Goal: Information Seeking & Learning: Check status

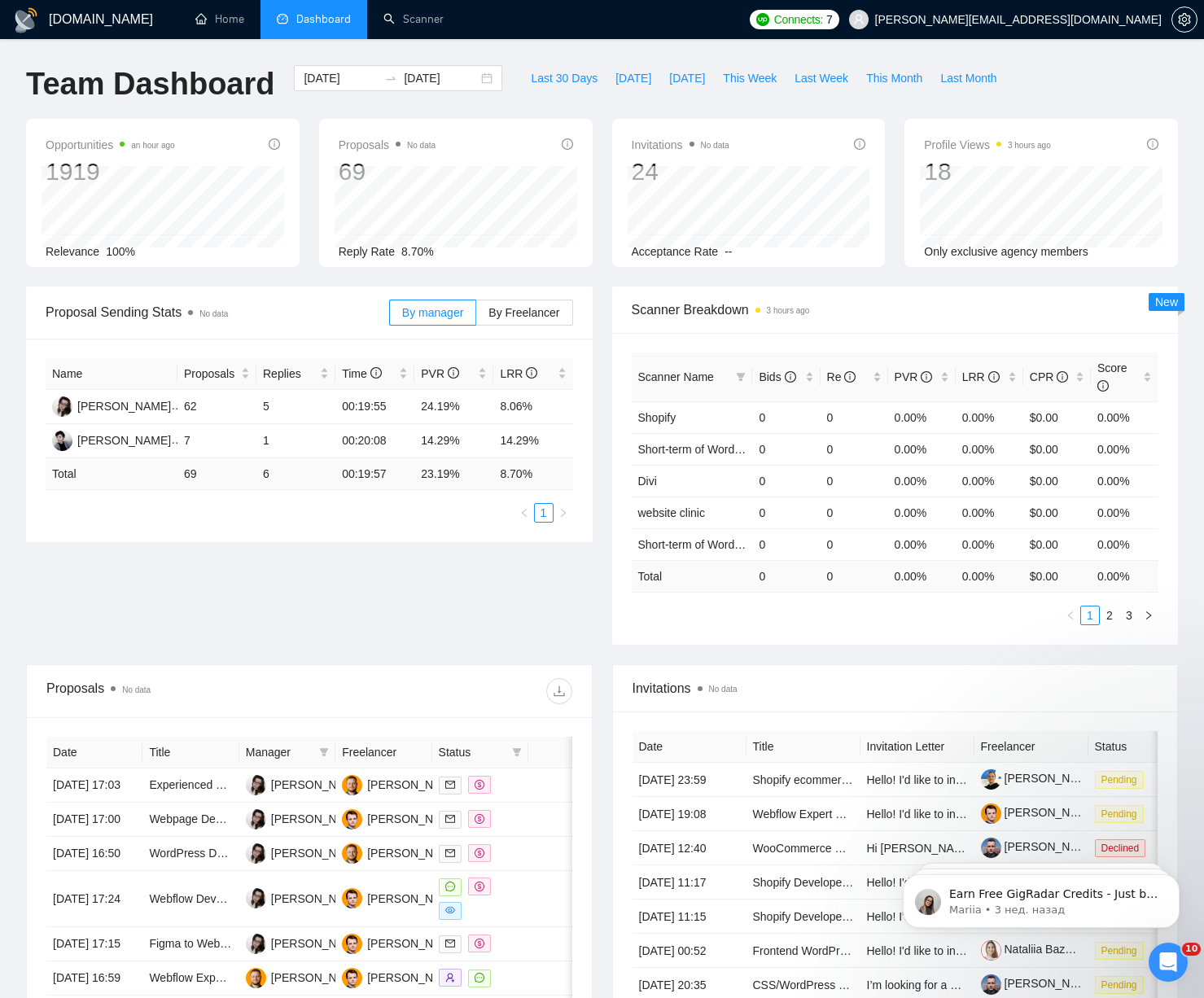
click at [293, 5] on li "Dashboard" at bounding box center [314, 19] width 107 height 39
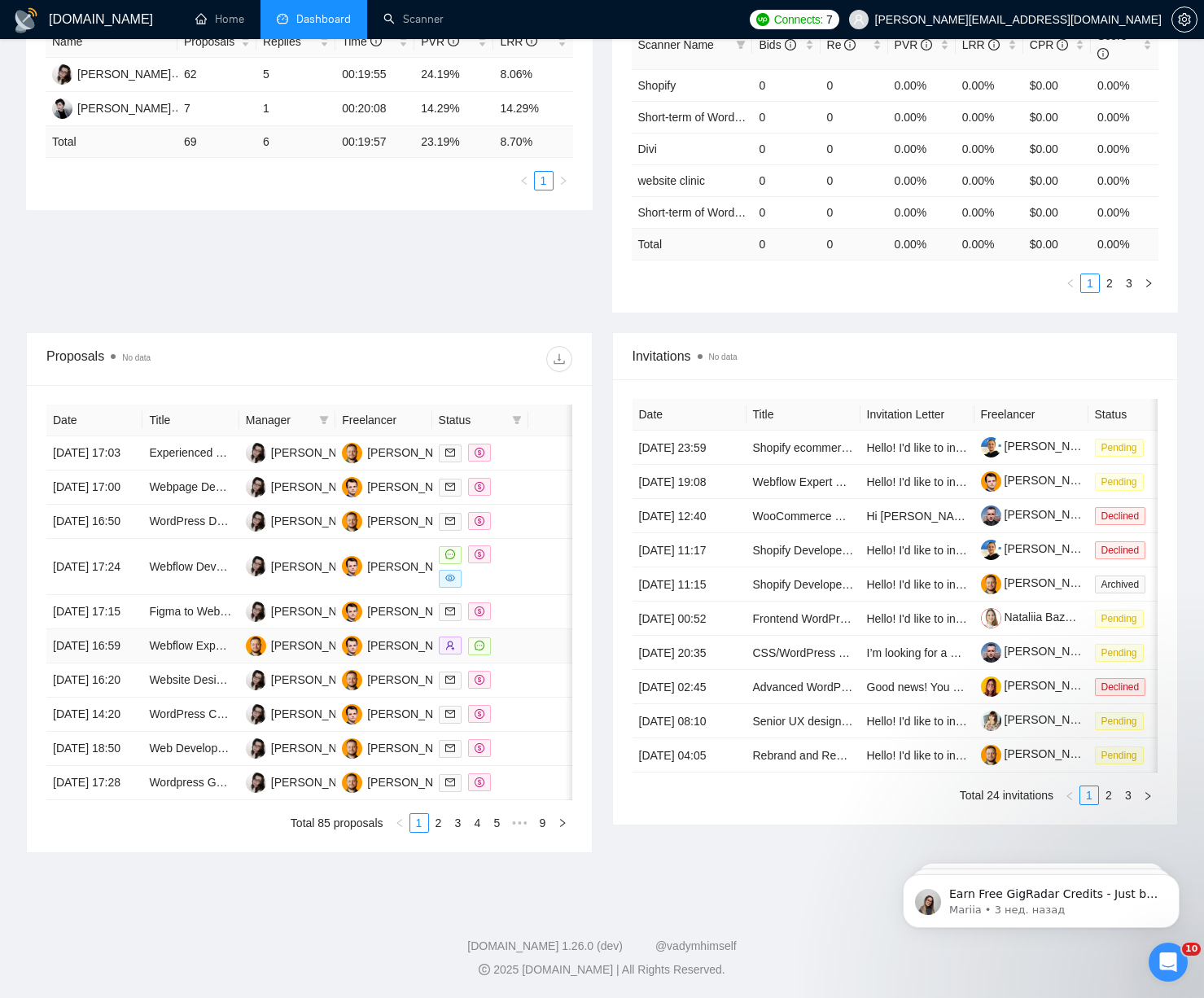
click at [526, 629] on td at bounding box center [479, 646] width 96 height 34
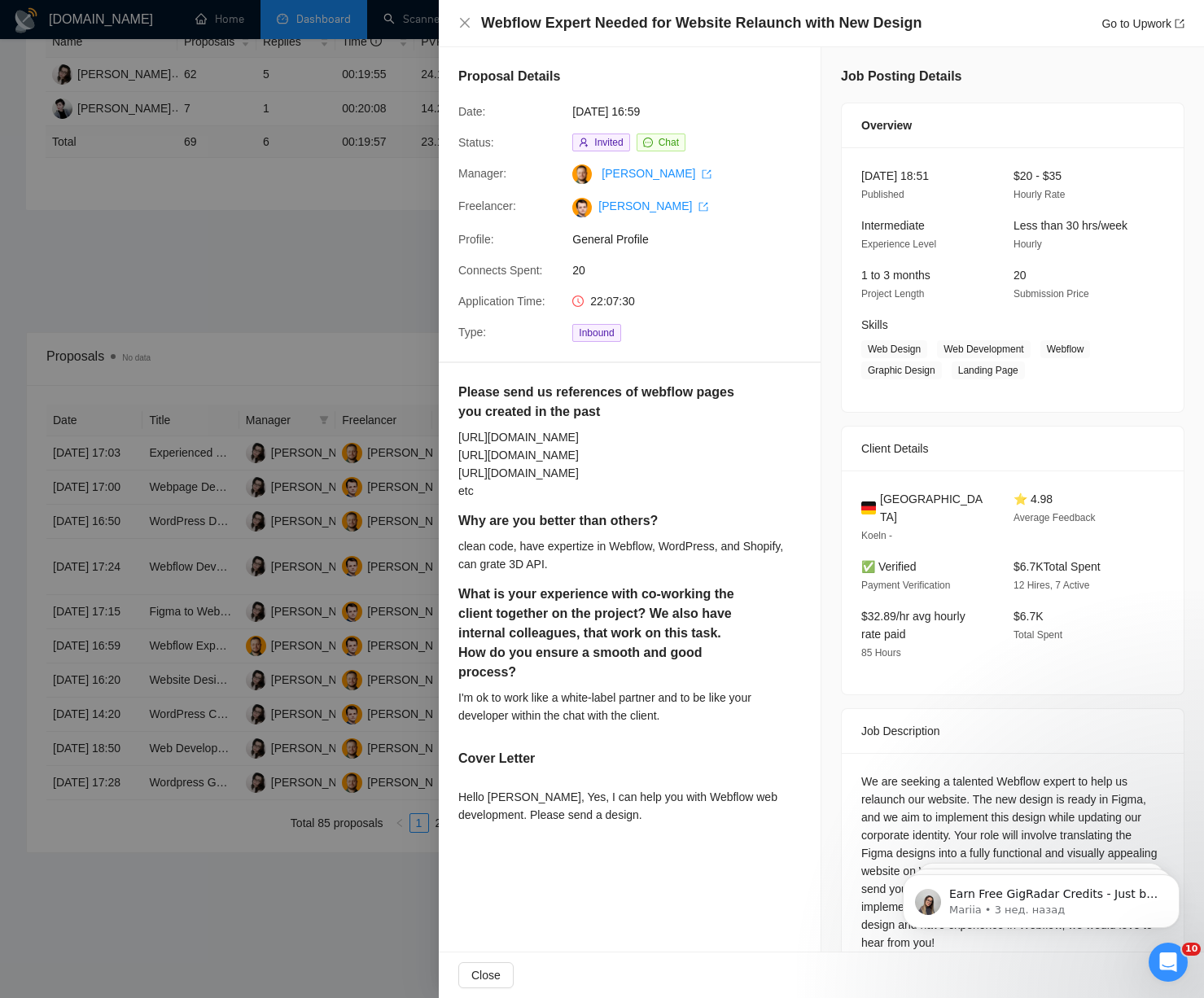
click at [178, 480] on div at bounding box center [602, 499] width 1204 height 998
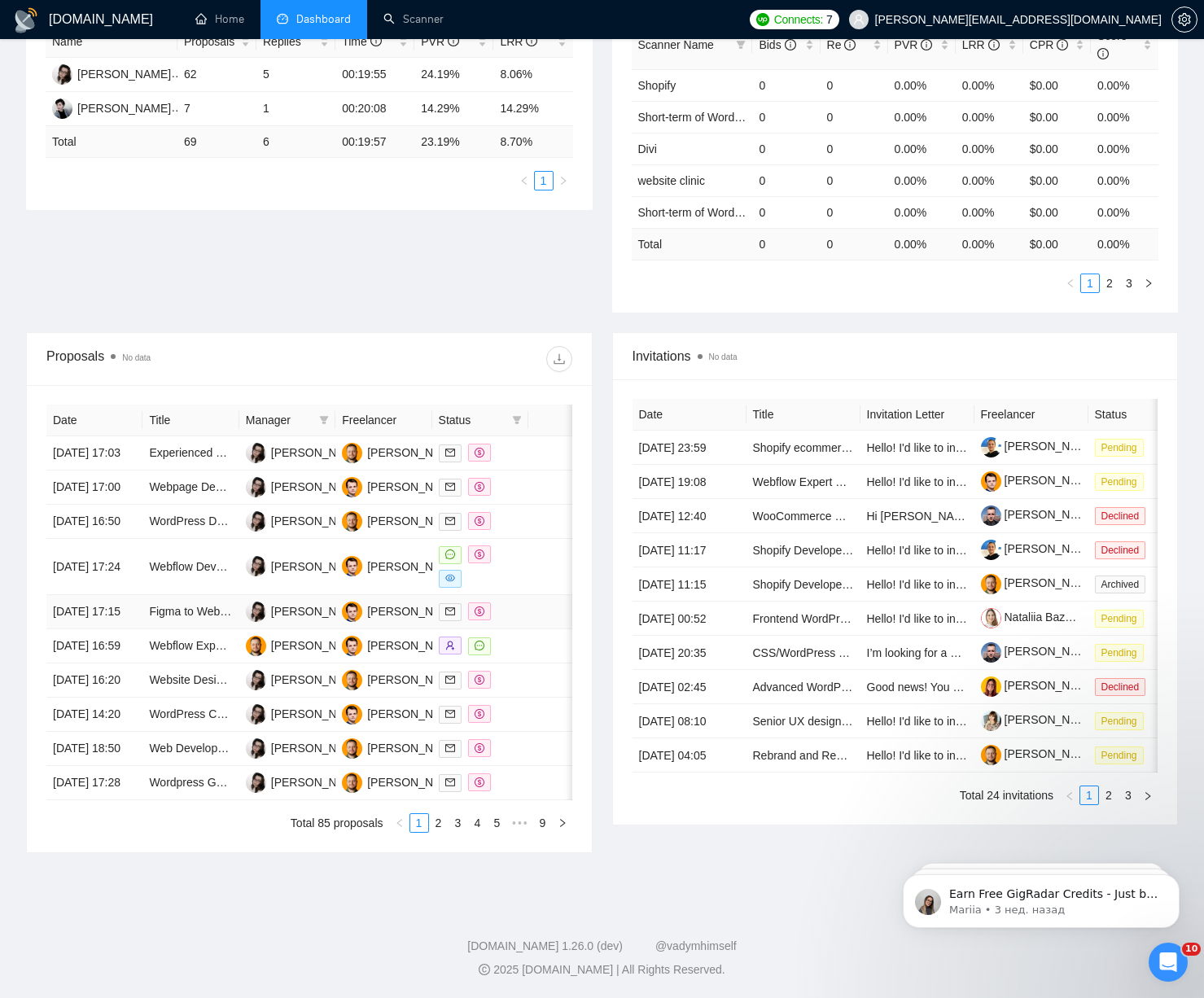
click at [511, 602] on div at bounding box center [480, 611] width 83 height 19
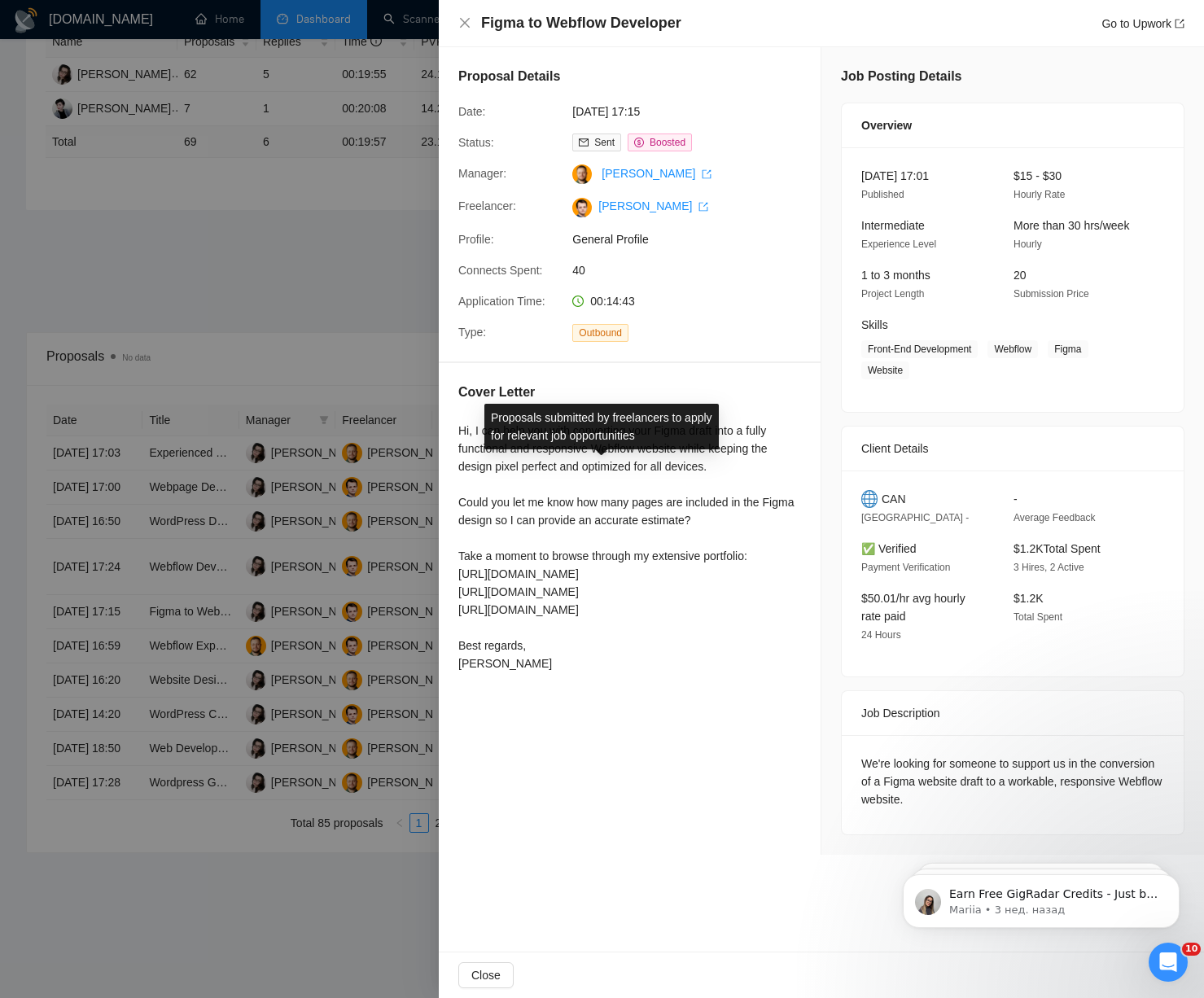
click at [598, 394] on div "Proposals submitted by freelancers to apply for relevant job opportunities" at bounding box center [601, 427] width 254 height 65
click at [578, 270] on span "40" at bounding box center [694, 270] width 244 height 18
click at [219, 475] on div at bounding box center [602, 499] width 1204 height 998
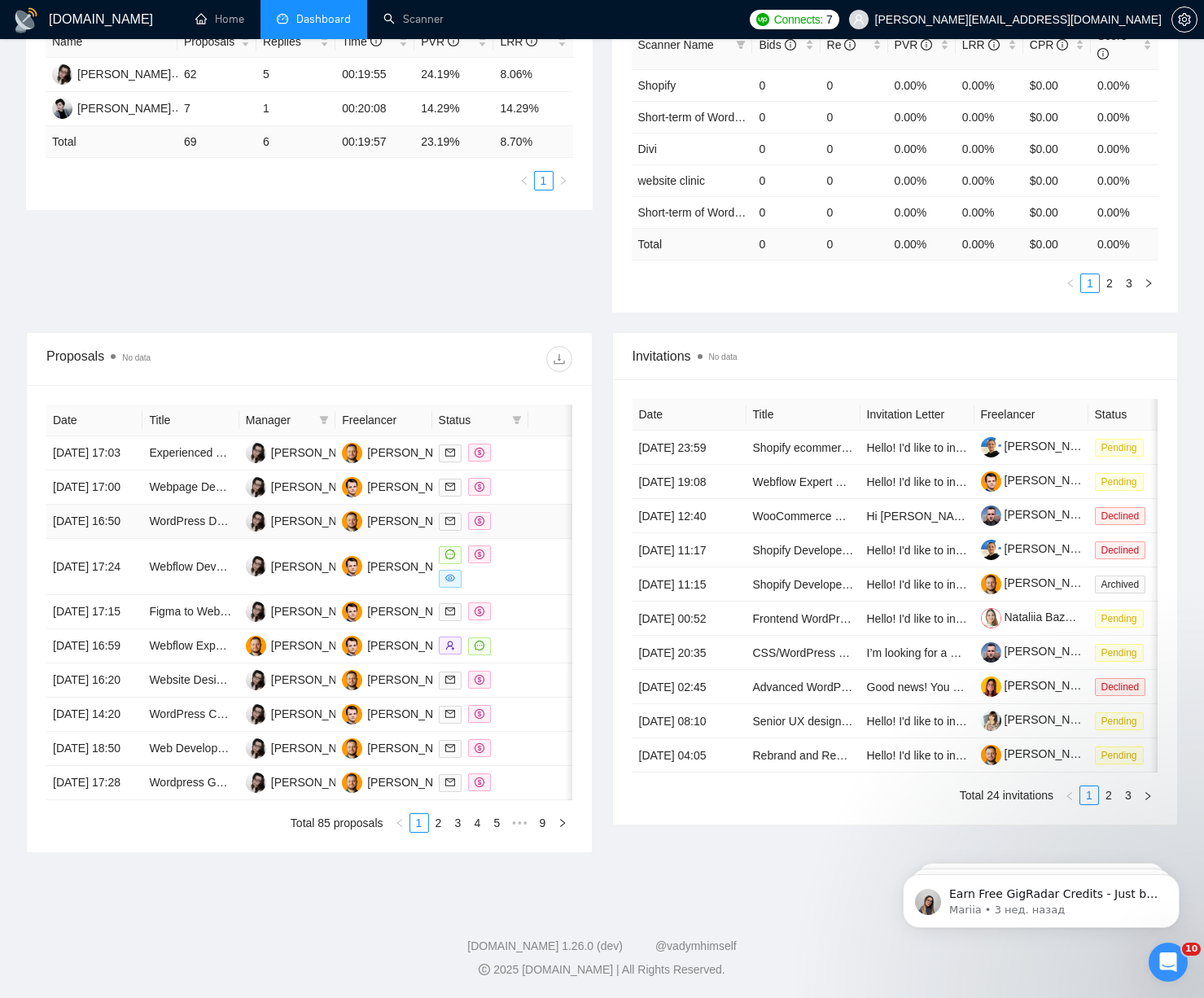
click at [531, 505] on td at bounding box center [555, 522] width 56 height 34
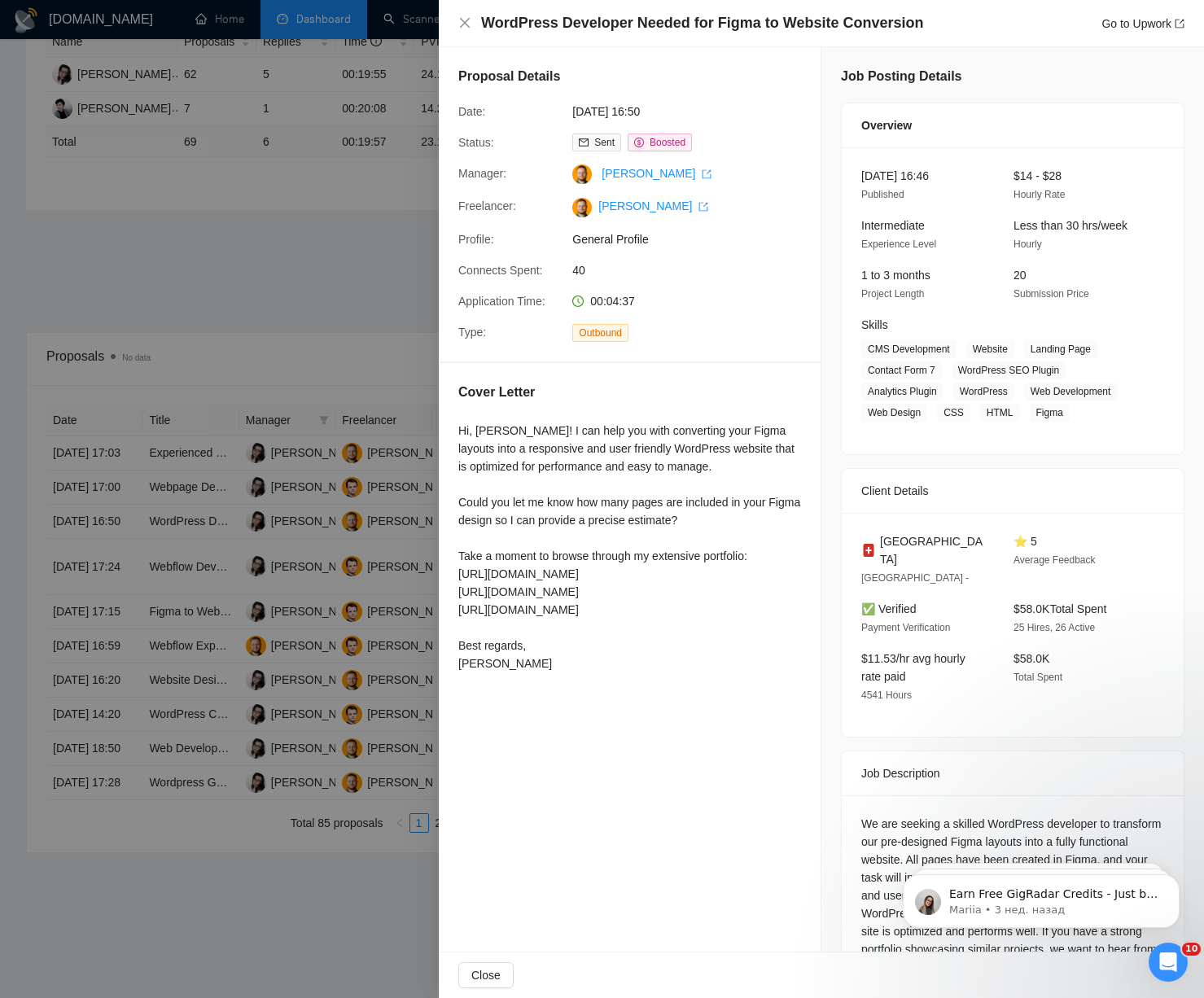
click at [333, 593] on div at bounding box center [602, 499] width 1204 height 998
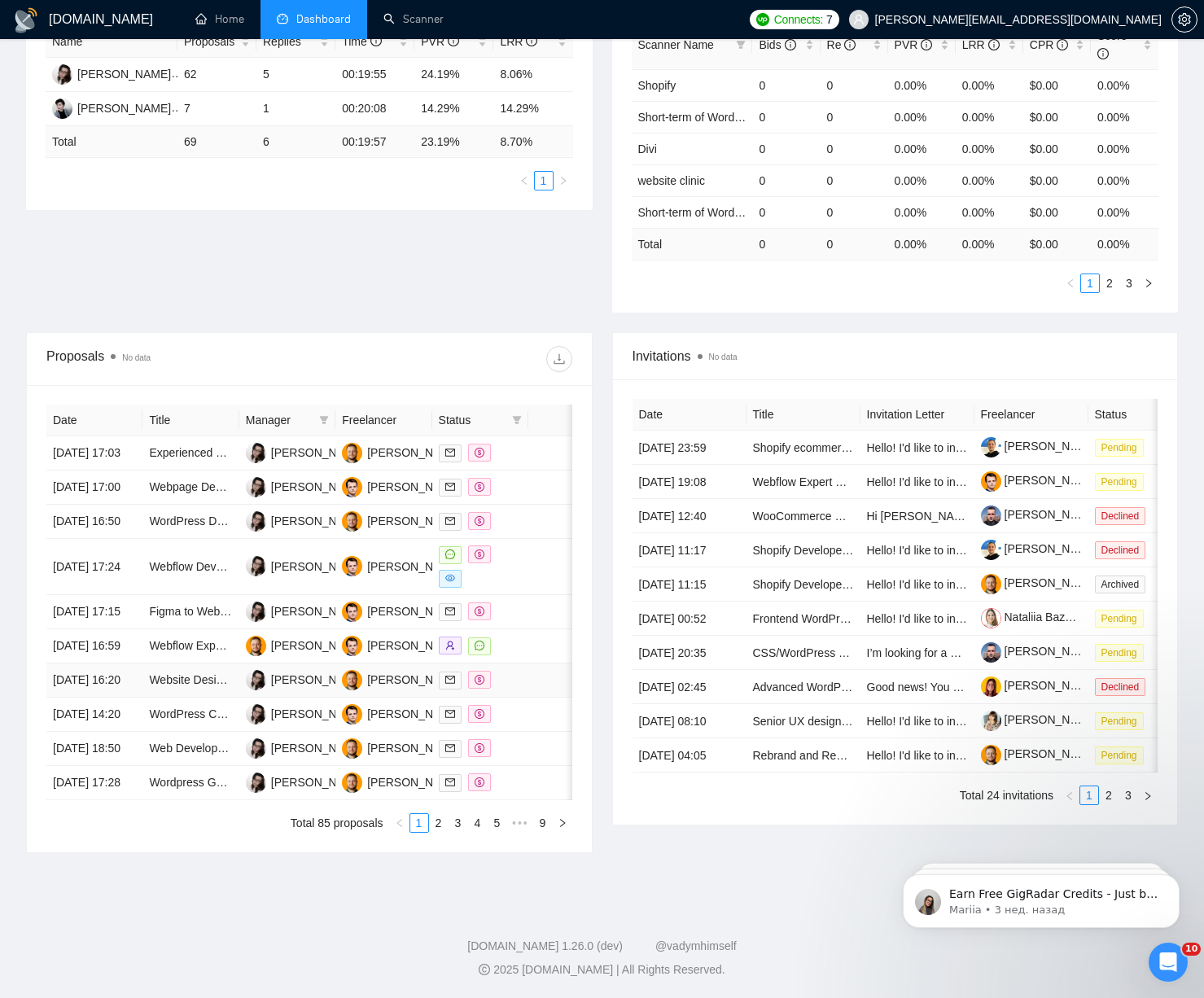
click at [546, 664] on td at bounding box center [555, 681] width 56 height 34
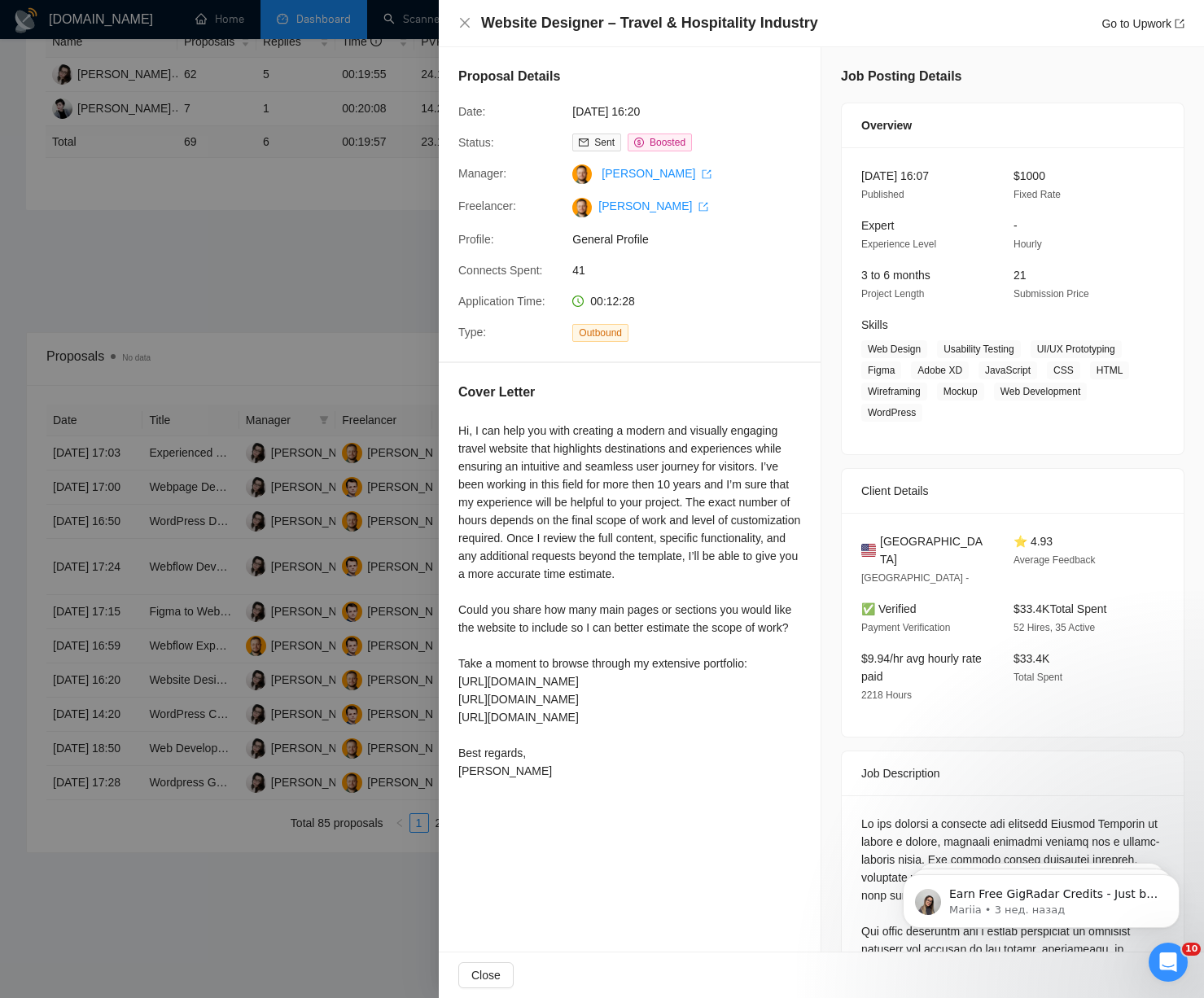
click at [284, 669] on div at bounding box center [602, 499] width 1204 height 998
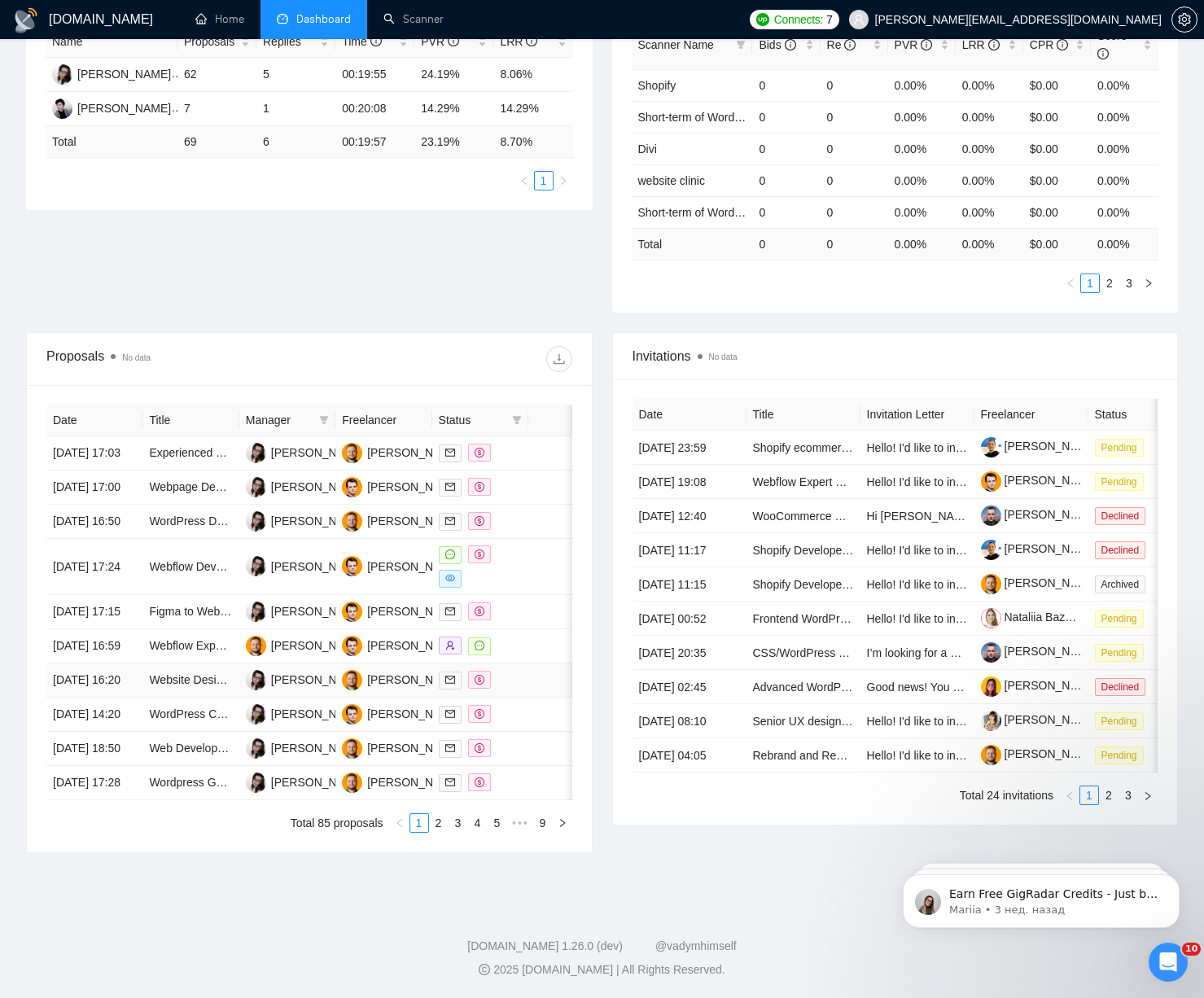
click at [301, 664] on td "[PERSON_NAME]" at bounding box center [287, 681] width 96 height 34
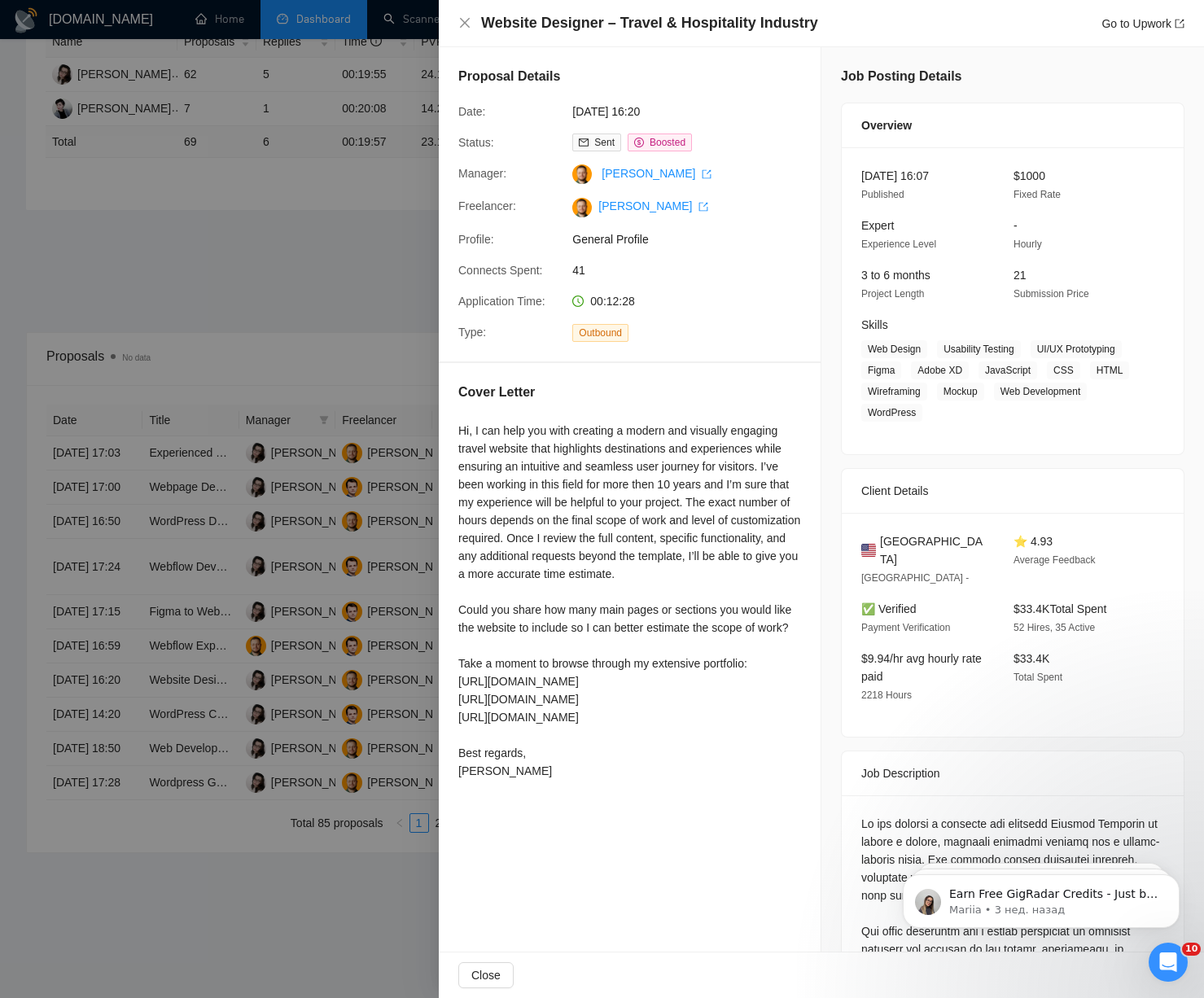
click at [260, 661] on div at bounding box center [602, 499] width 1204 height 998
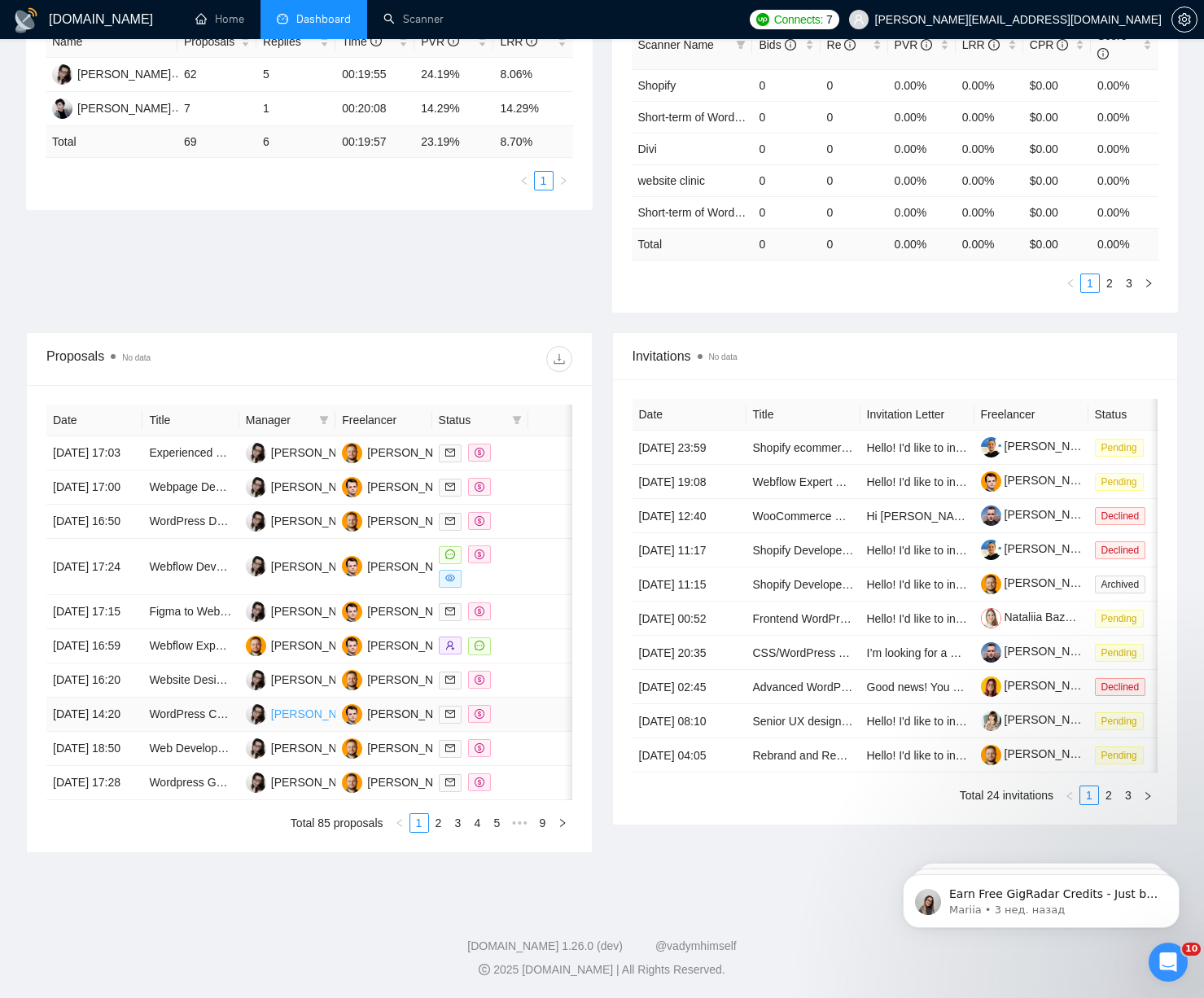
click at [288, 705] on div "[PERSON_NAME]" at bounding box center [318, 714] width 93 height 18
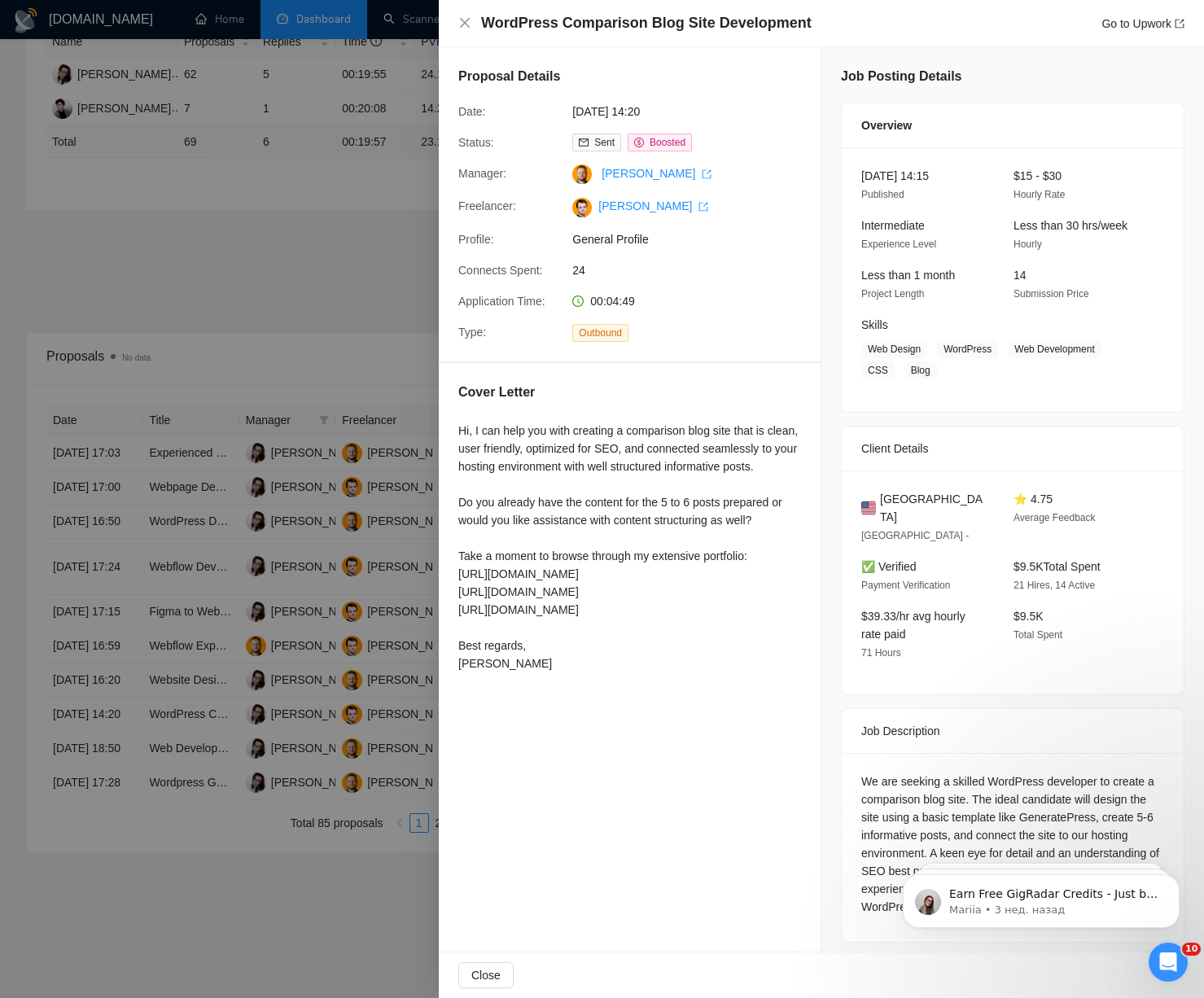
drag, startPoint x: 193, startPoint y: 641, endPoint x: 204, endPoint y: 651, distance: 14.9
click at [192, 640] on div at bounding box center [602, 499] width 1204 height 998
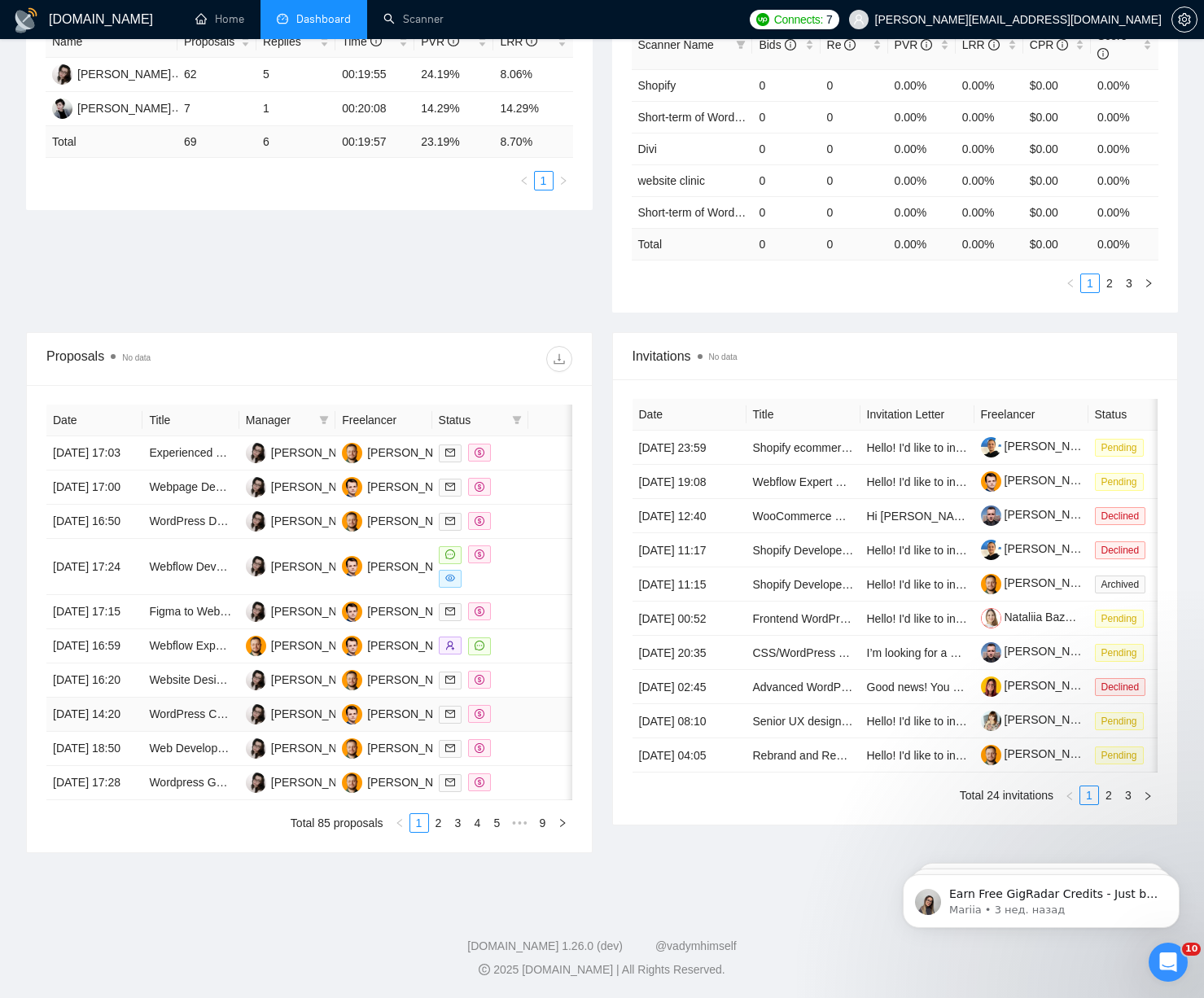
click at [161, 697] on td "WordPress Comparison Blog Site Development" at bounding box center [190, 714] width 96 height 34
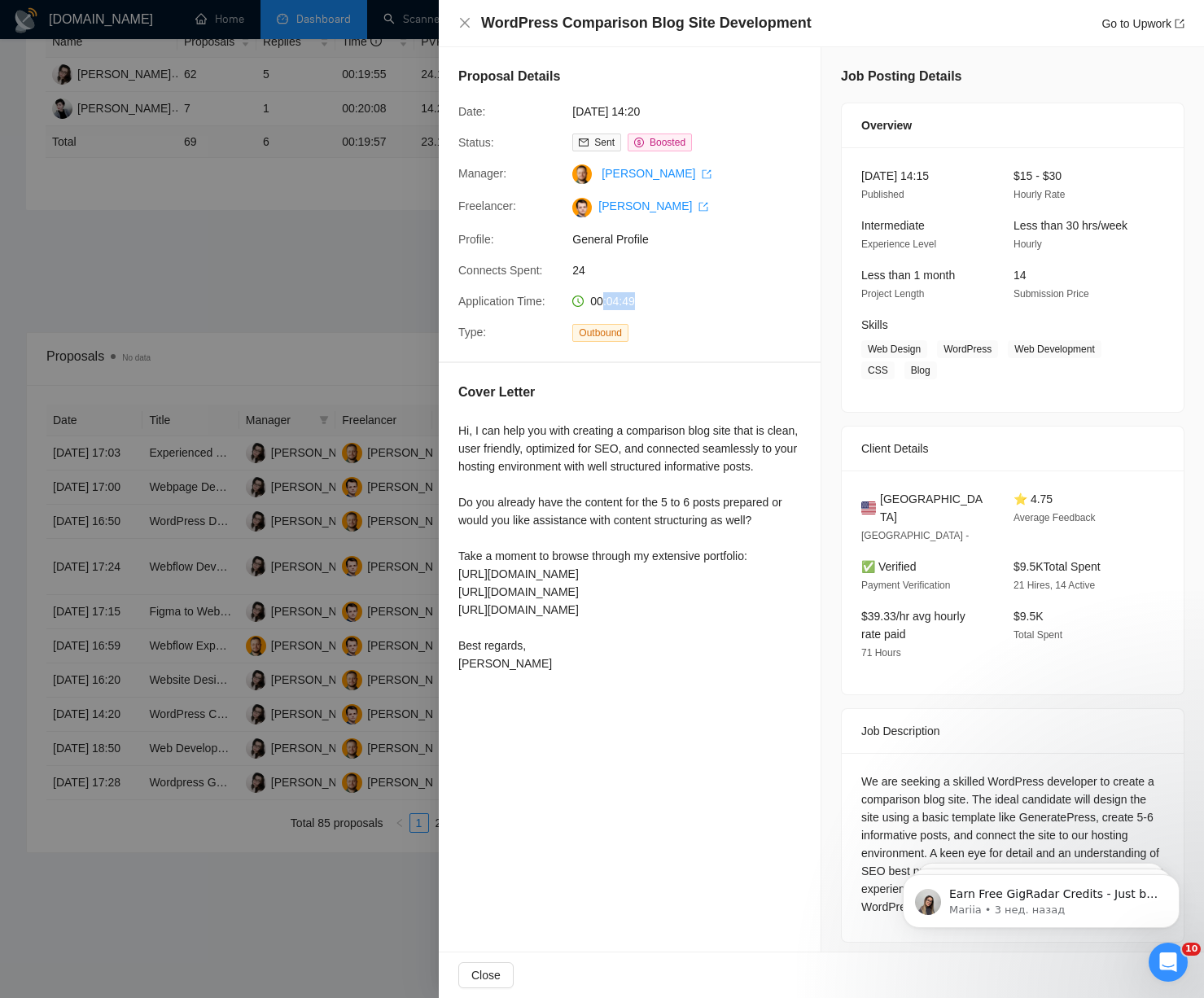
drag, startPoint x: 604, startPoint y: 300, endPoint x: 844, endPoint y: 307, distance: 240.1
click at [692, 297] on div "00:04:49" at bounding box center [651, 302] width 172 height 18
click at [581, 264] on span "24" at bounding box center [694, 270] width 244 height 18
click at [581, 265] on span "24" at bounding box center [694, 270] width 244 height 18
click at [210, 498] on div at bounding box center [602, 499] width 1204 height 998
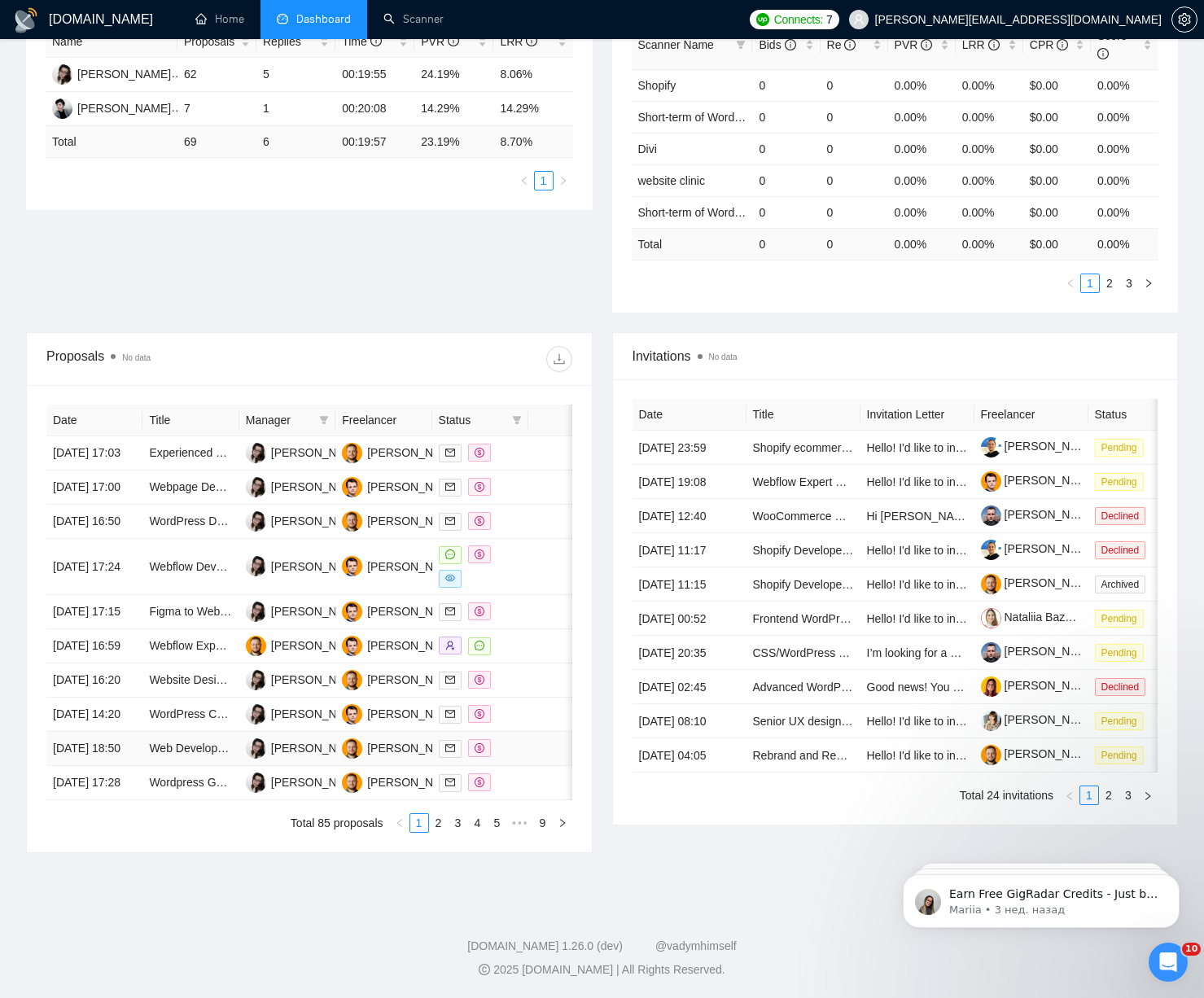
click at [122, 734] on td "[DATE] 18:50" at bounding box center [94, 748] width 96 height 34
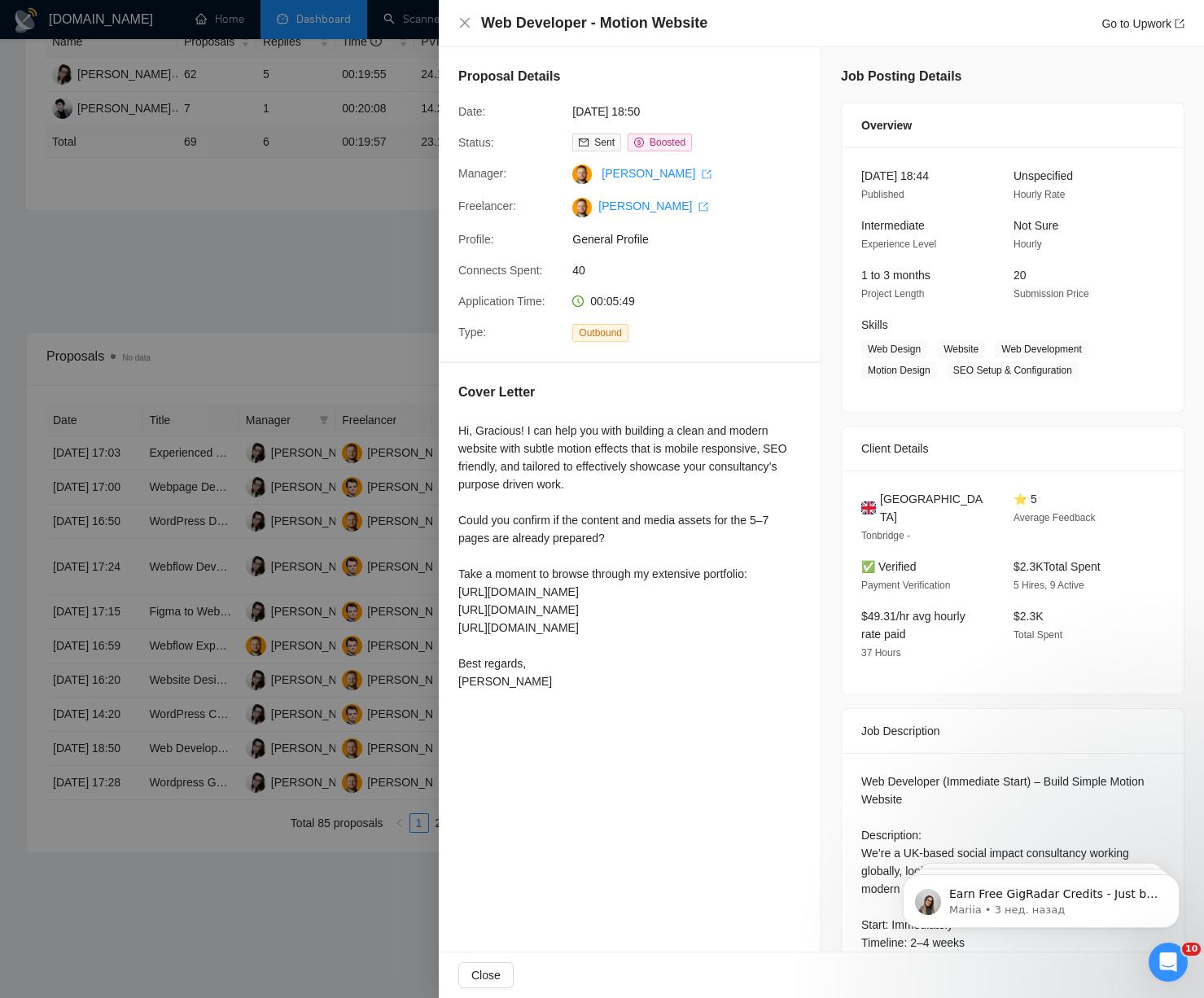
click at [92, 792] on div at bounding box center [602, 499] width 1204 height 998
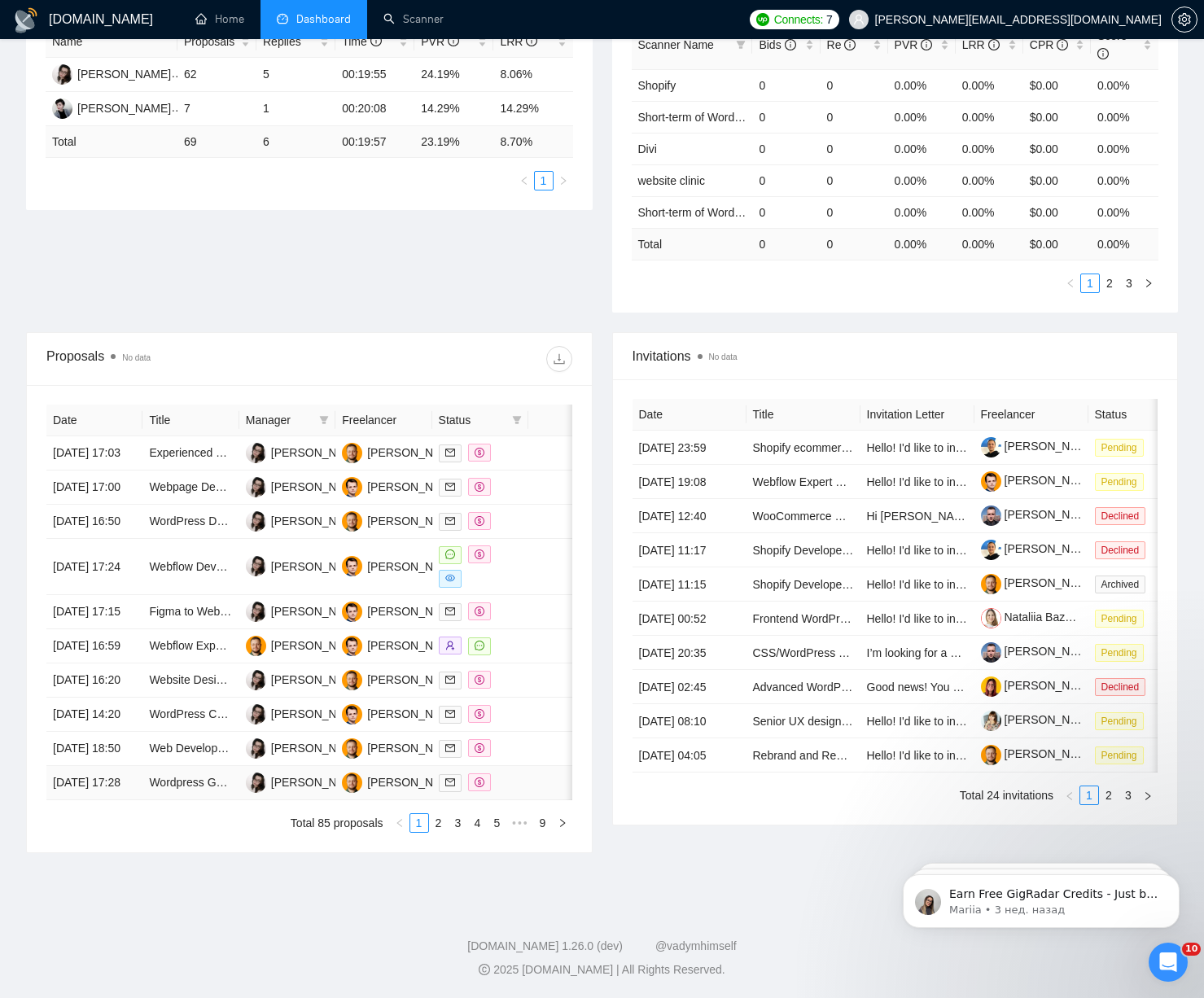
click at [115, 781] on td "[DATE] 17:28" at bounding box center [94, 783] width 96 height 34
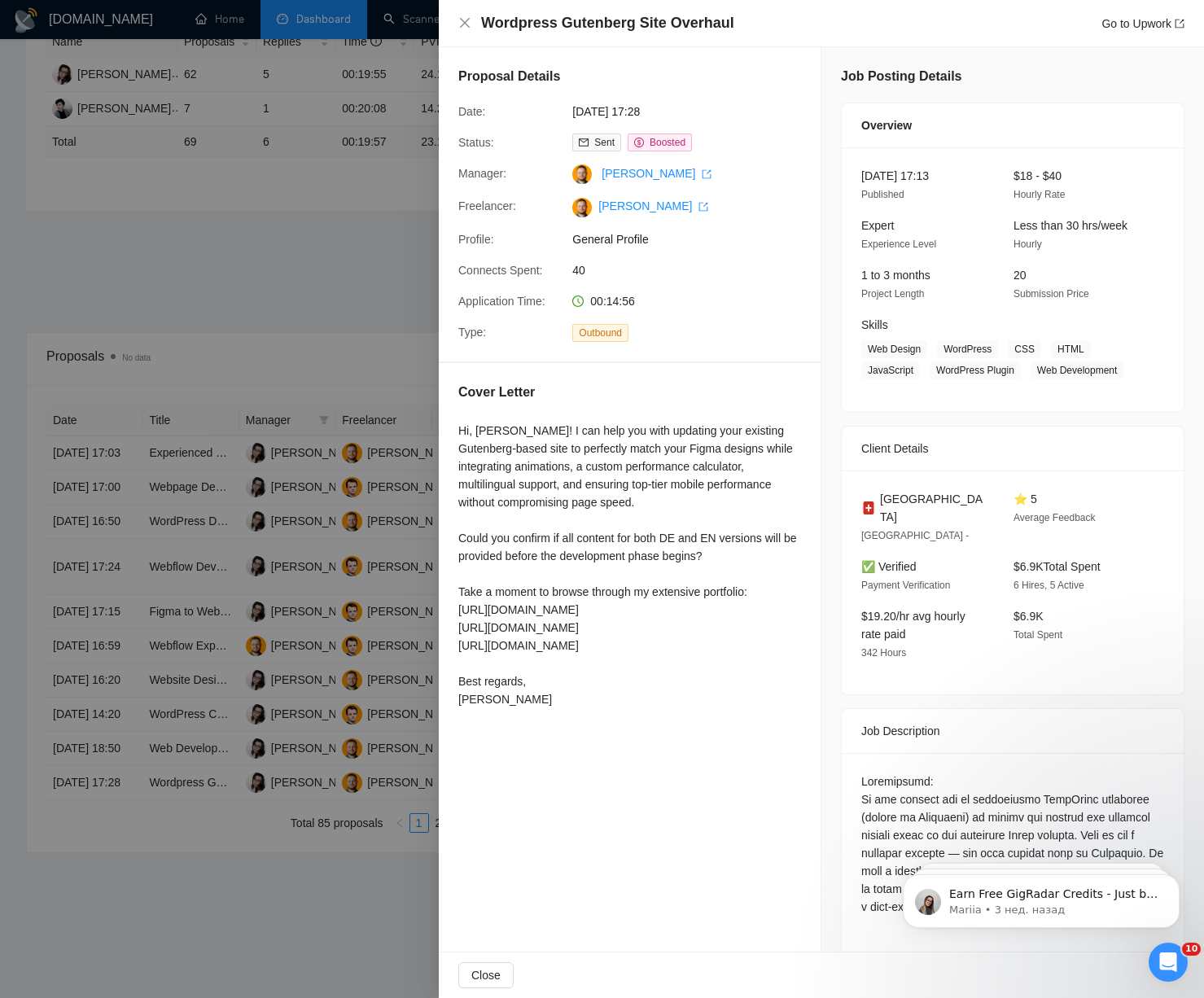
click at [108, 793] on div at bounding box center [602, 499] width 1204 height 998
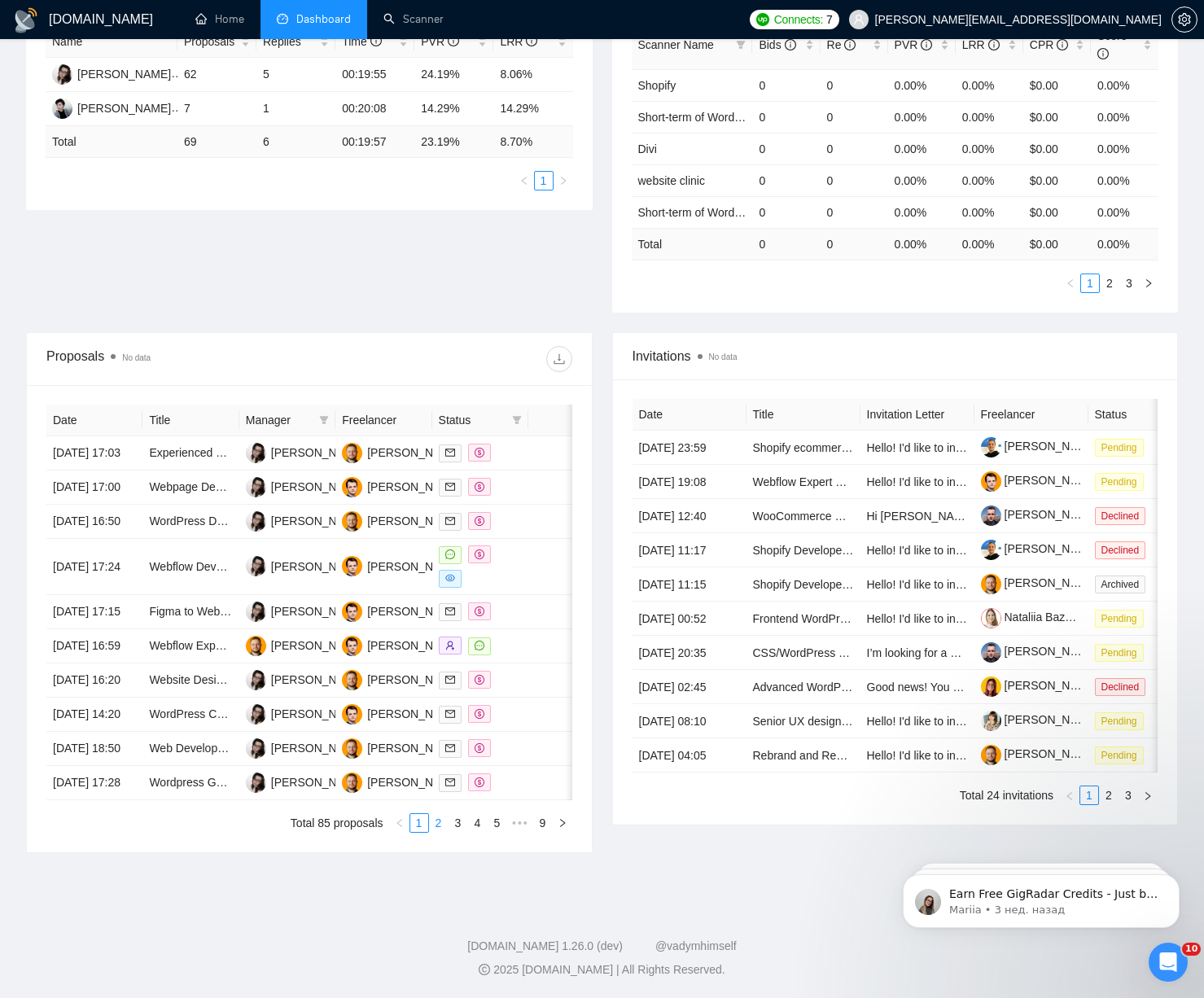
click at [440, 823] on link "2" at bounding box center [439, 823] width 18 height 18
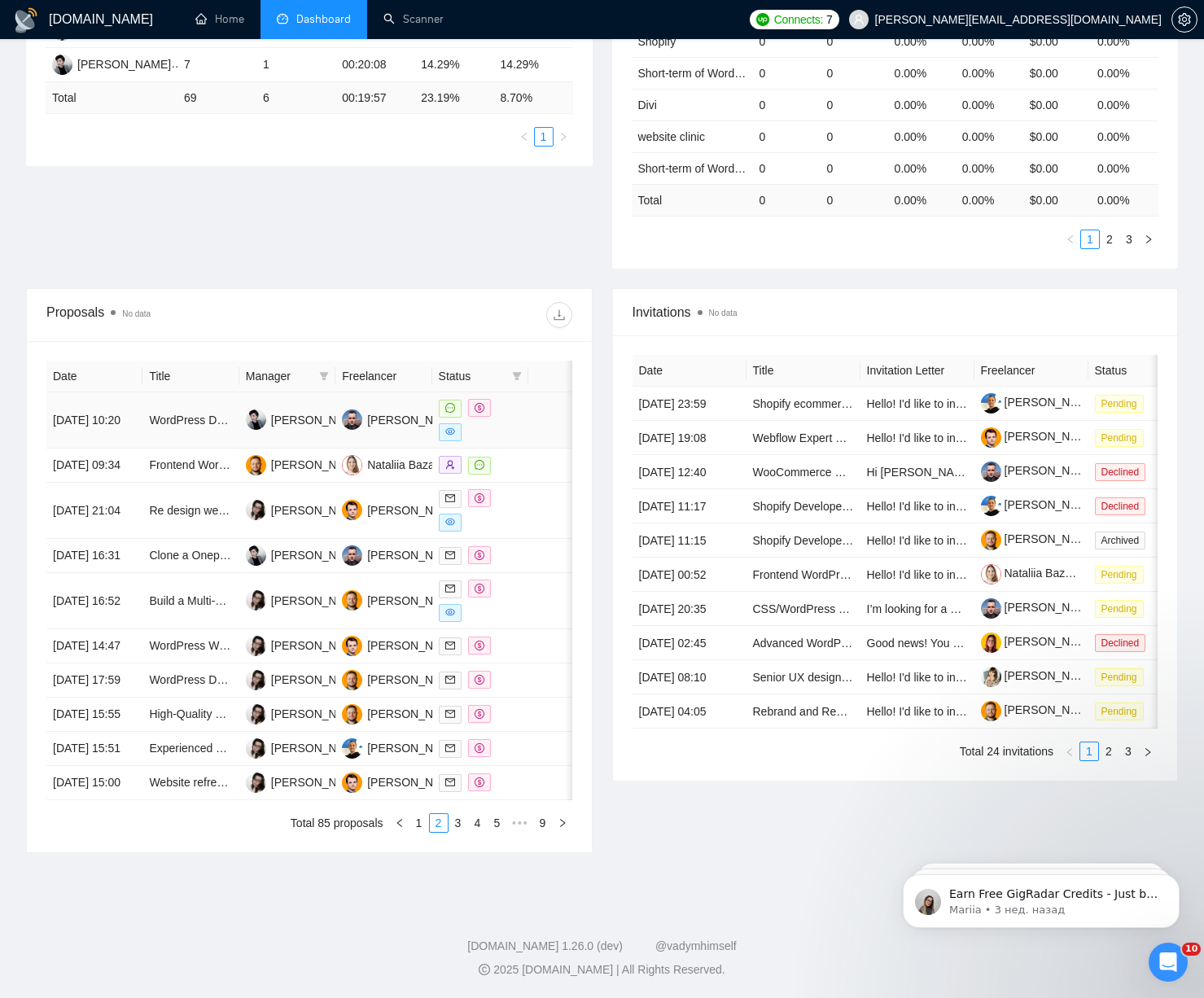
click at [133, 392] on td "[DATE] 10:20" at bounding box center [94, 421] width 96 height 56
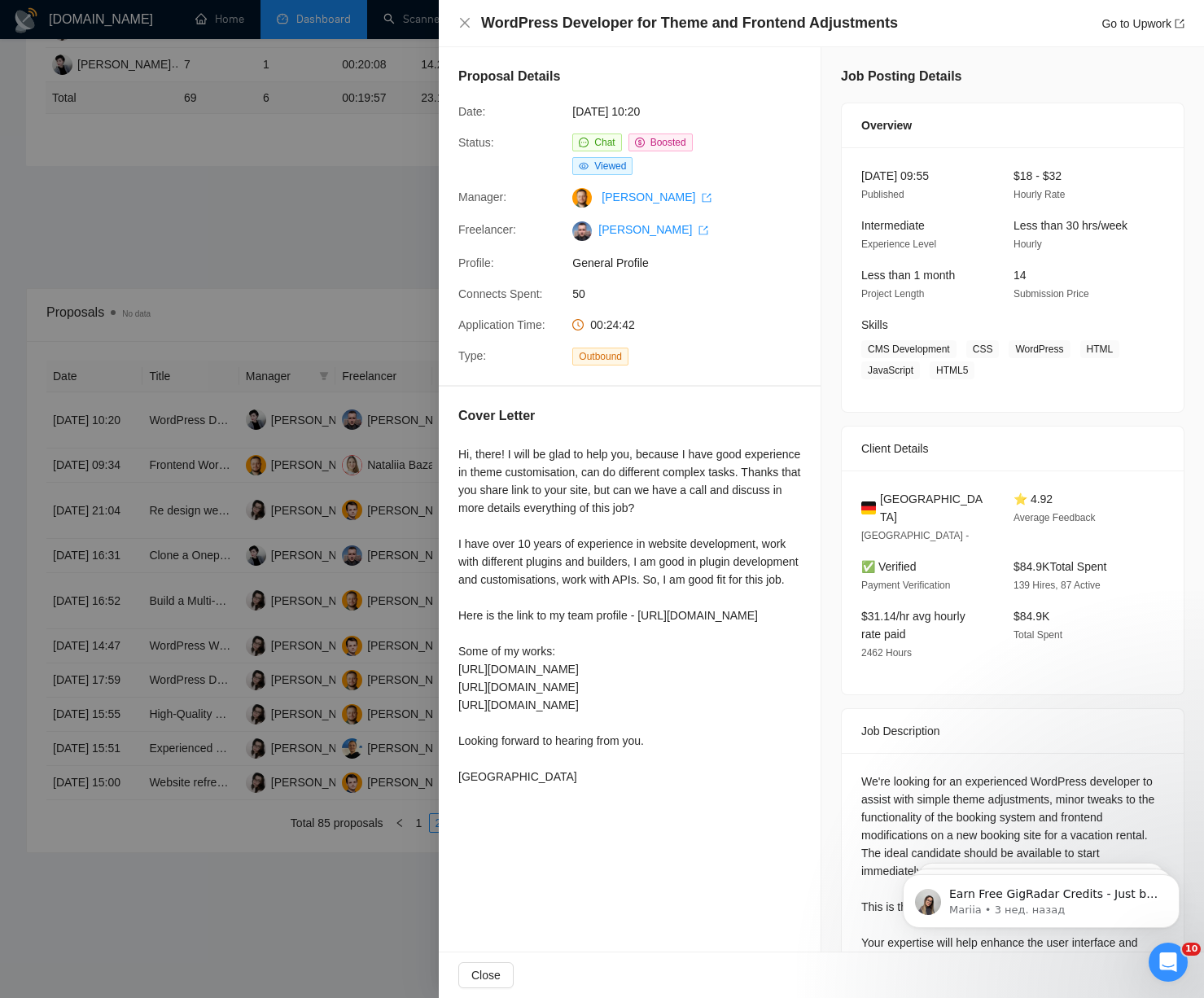
click at [160, 522] on div at bounding box center [602, 499] width 1204 height 998
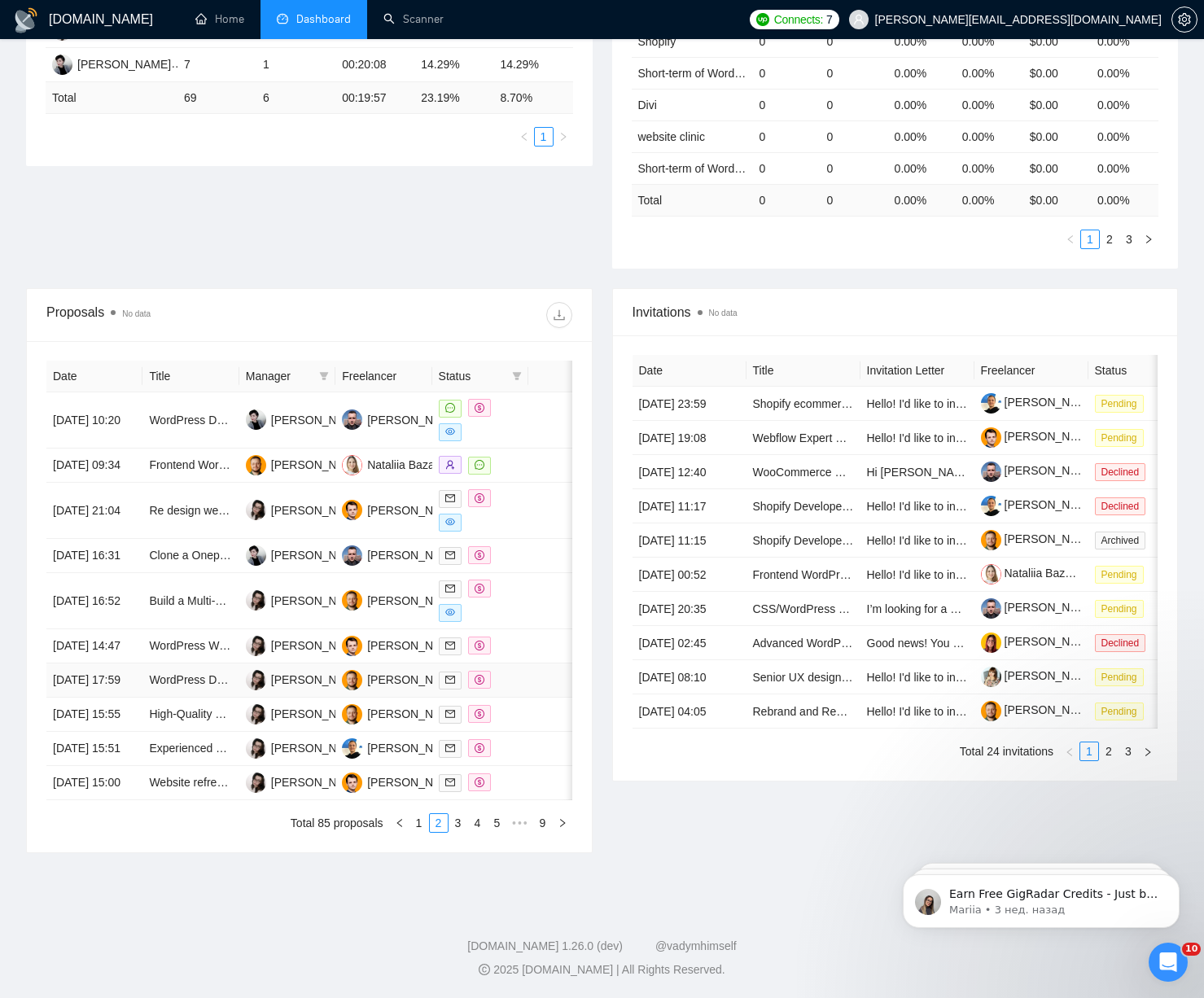
click at [116, 664] on td "[DATE] 17:59" at bounding box center [94, 681] width 96 height 34
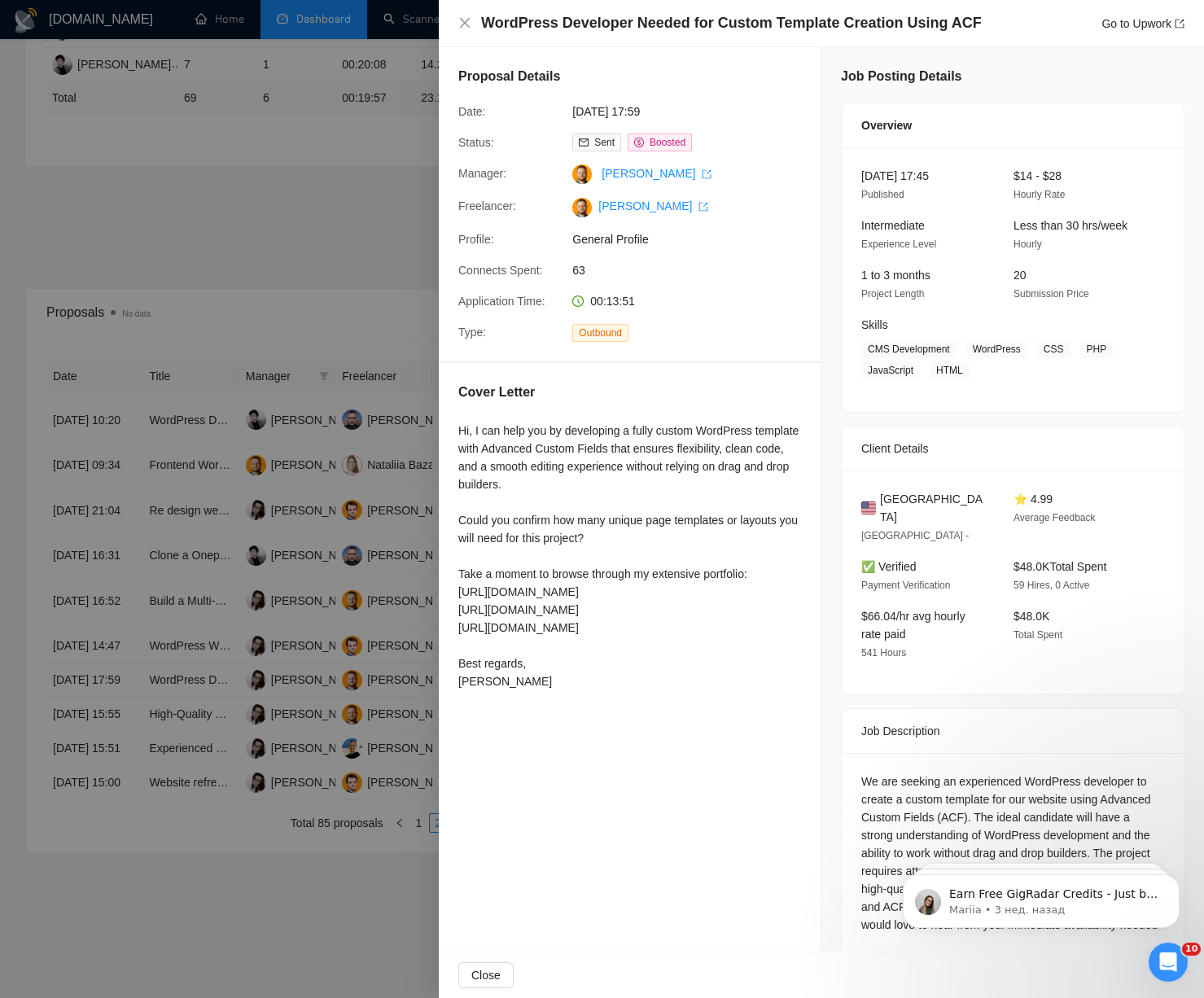
click at [134, 596] on div at bounding box center [602, 499] width 1204 height 998
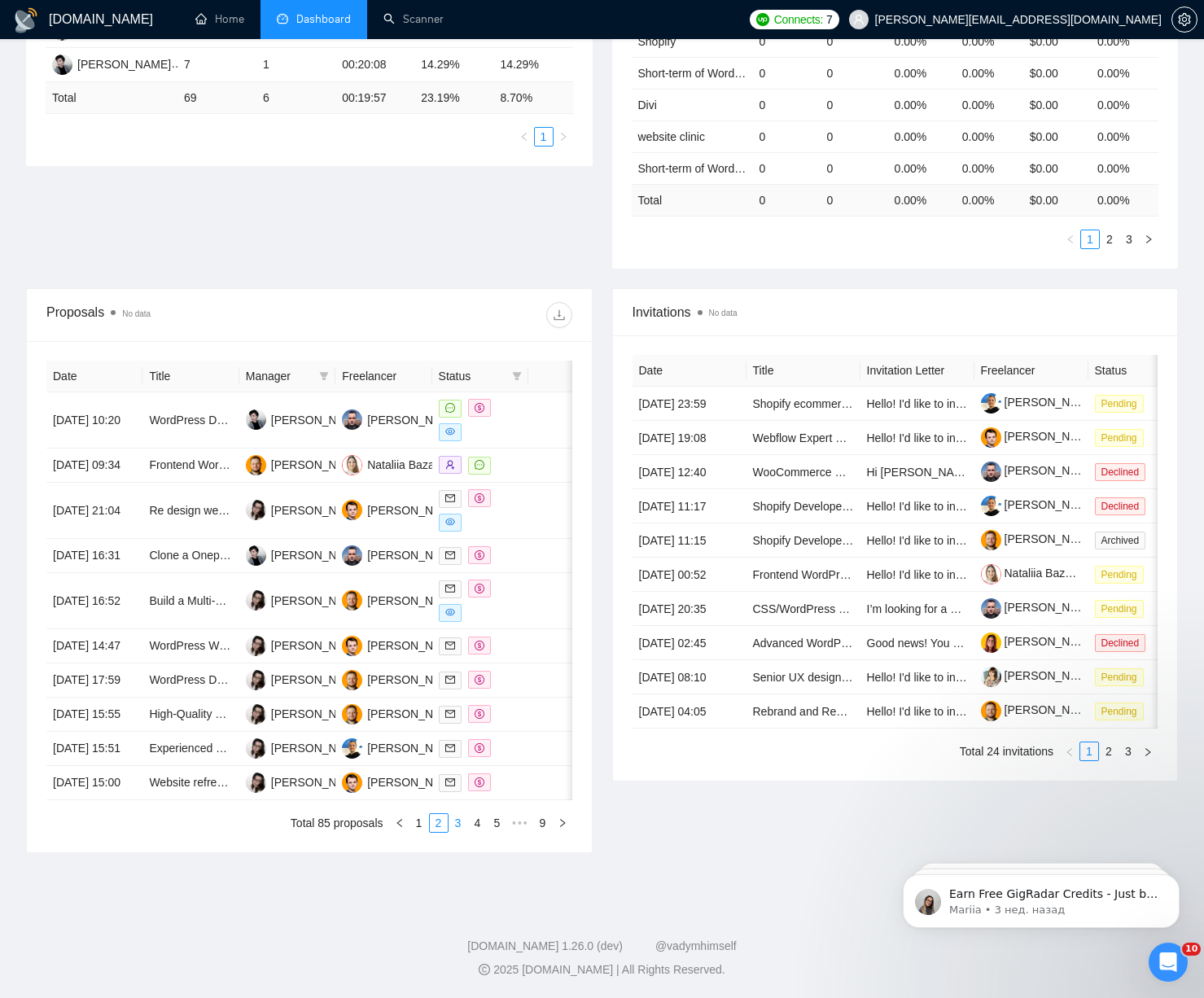
click at [463, 832] on link "3" at bounding box center [458, 823] width 18 height 18
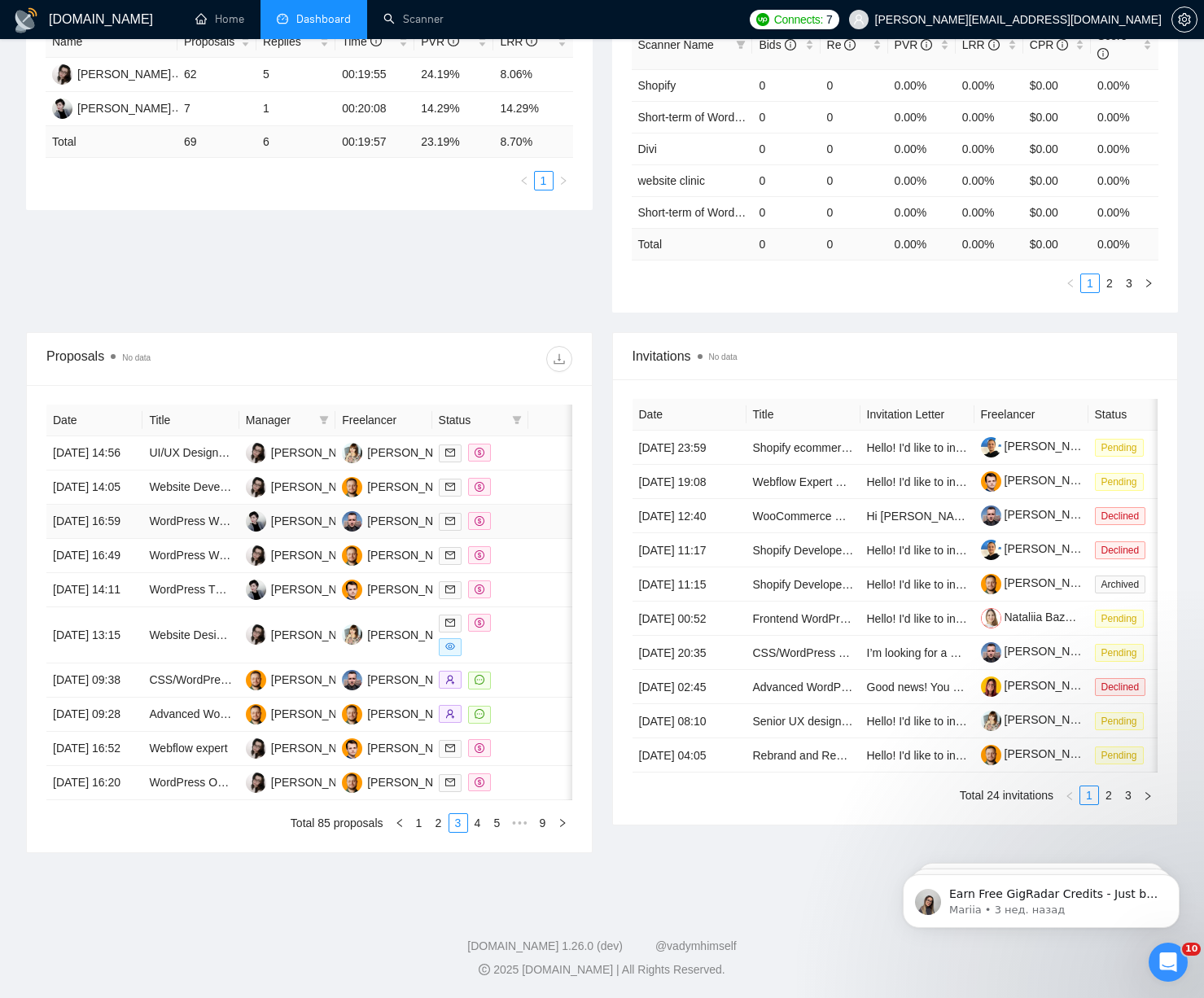
click at [143, 505] on td "WordPress Website Expert" at bounding box center [190, 522] width 96 height 34
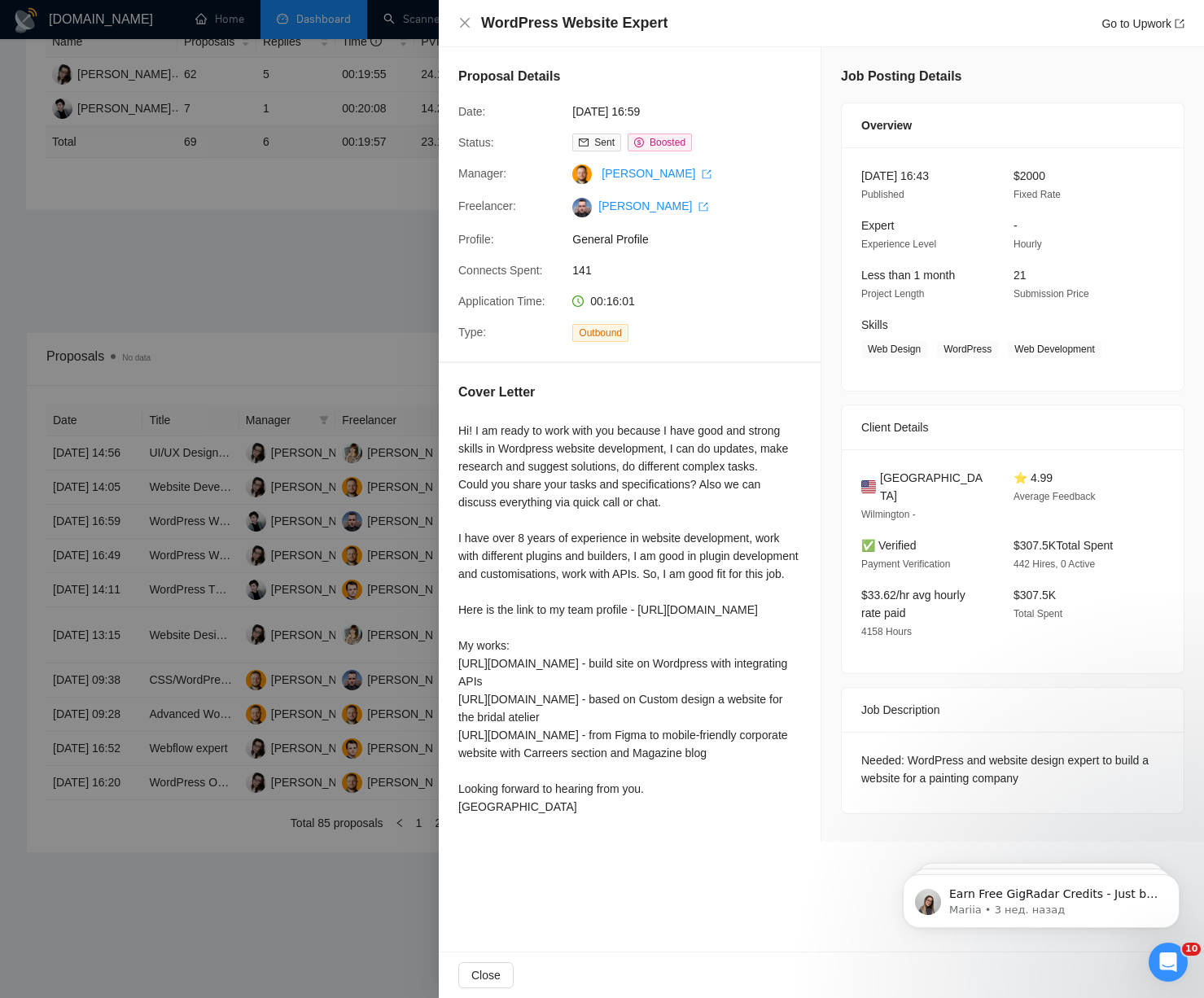
click at [193, 684] on div at bounding box center [602, 499] width 1204 height 998
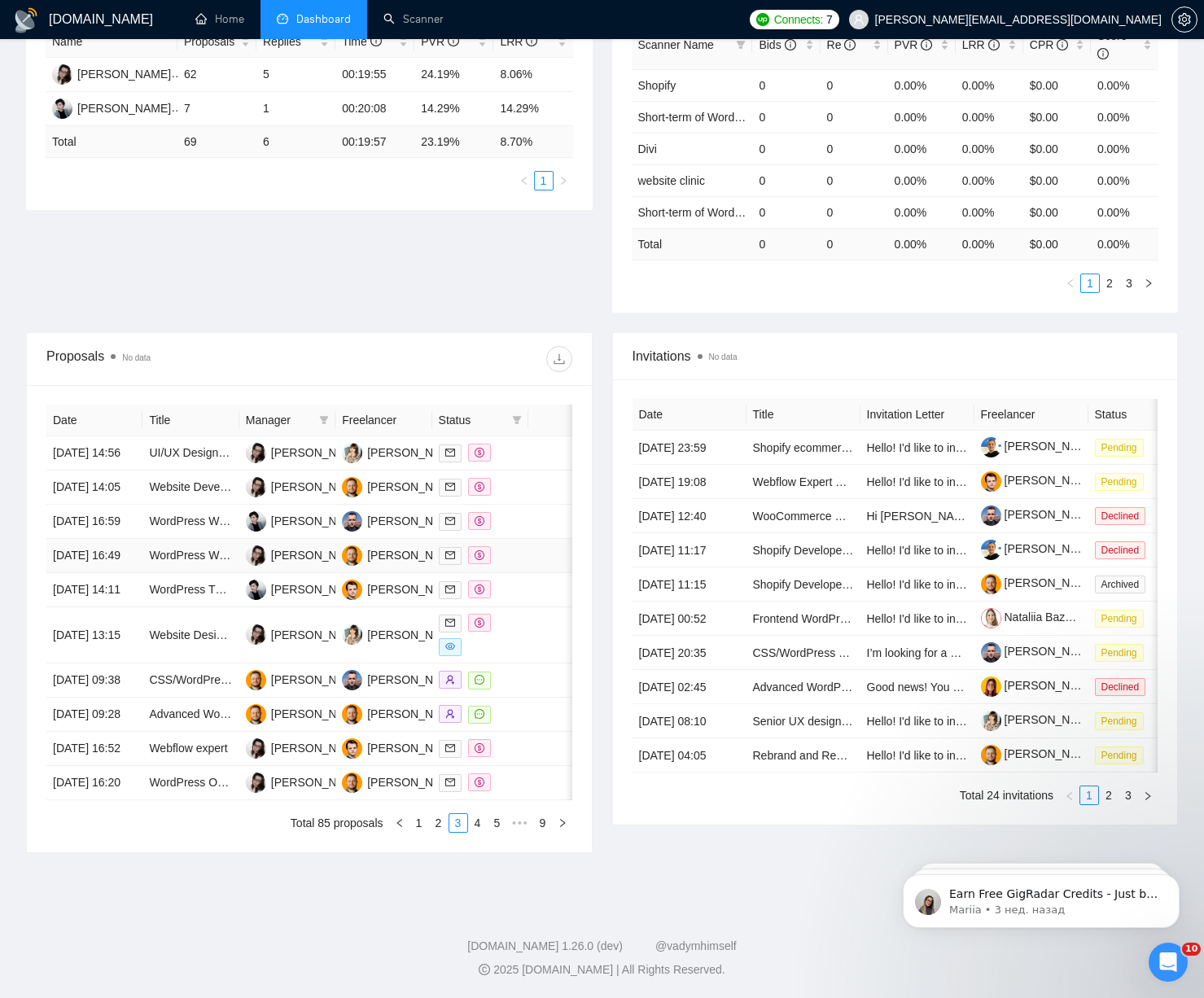
click at [117, 539] on td "[DATE] 16:49" at bounding box center [94, 555] width 96 height 34
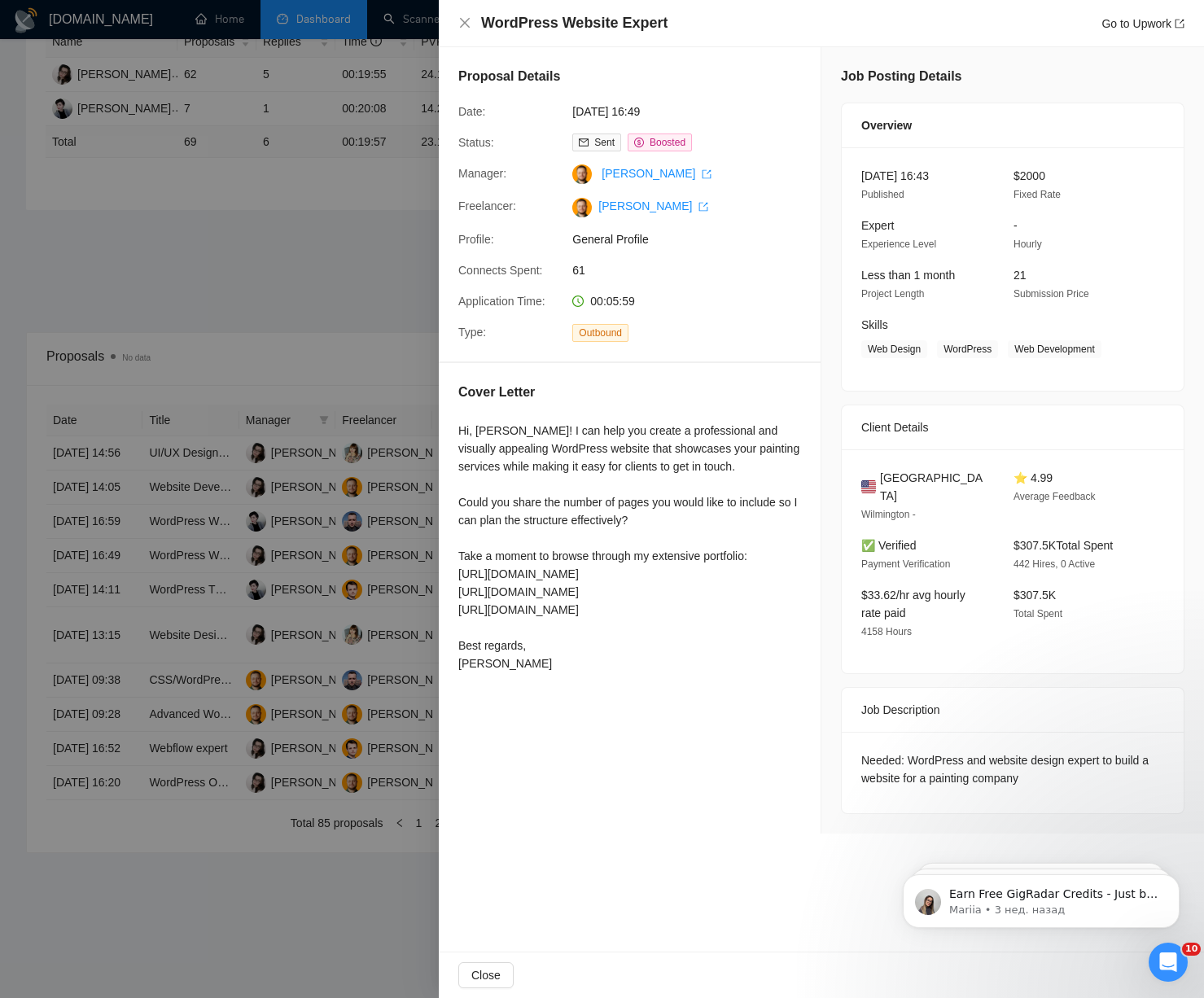
click at [139, 444] on div at bounding box center [602, 499] width 1204 height 998
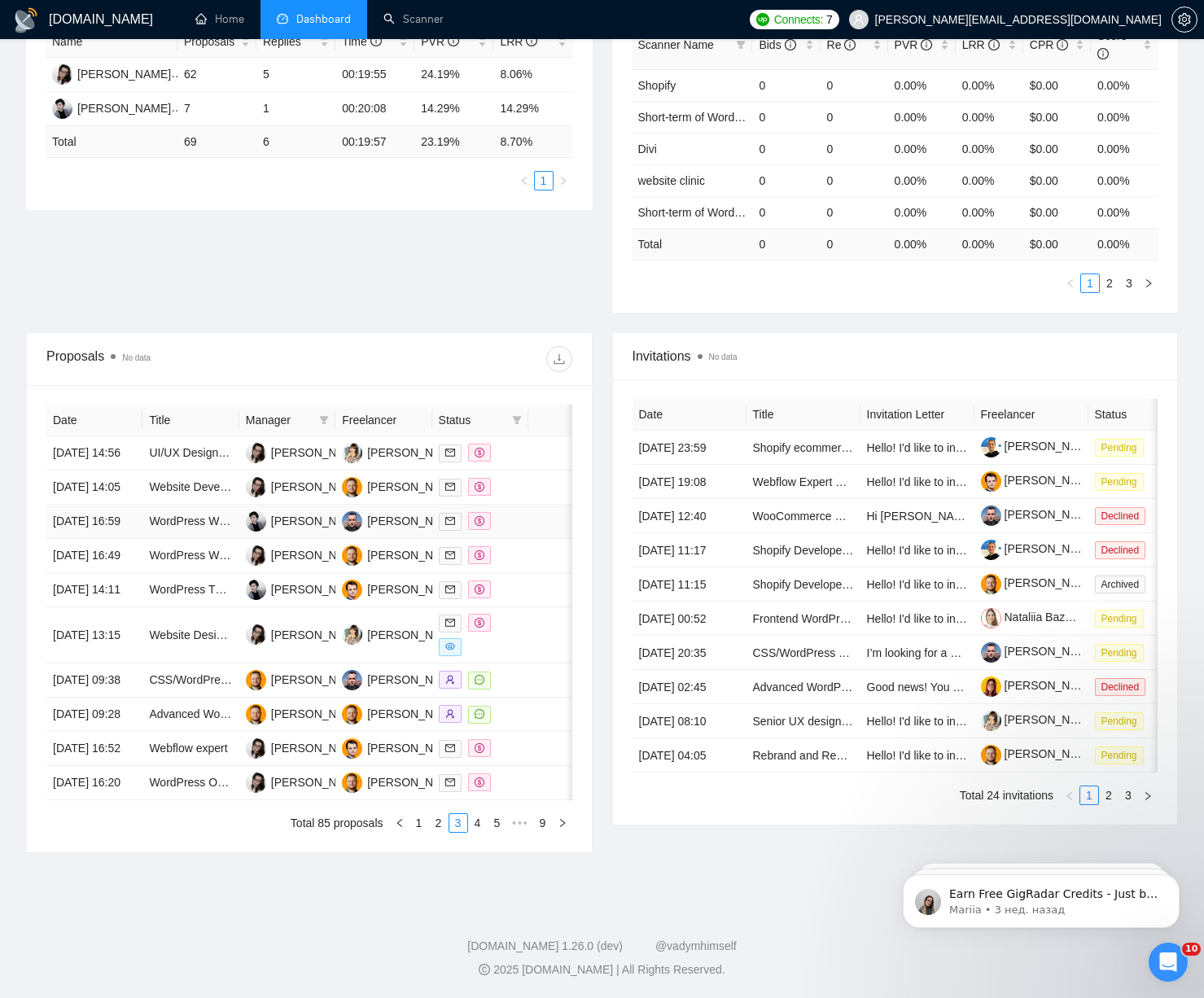
click at [129, 505] on td "[DATE] 16:59" at bounding box center [94, 522] width 96 height 34
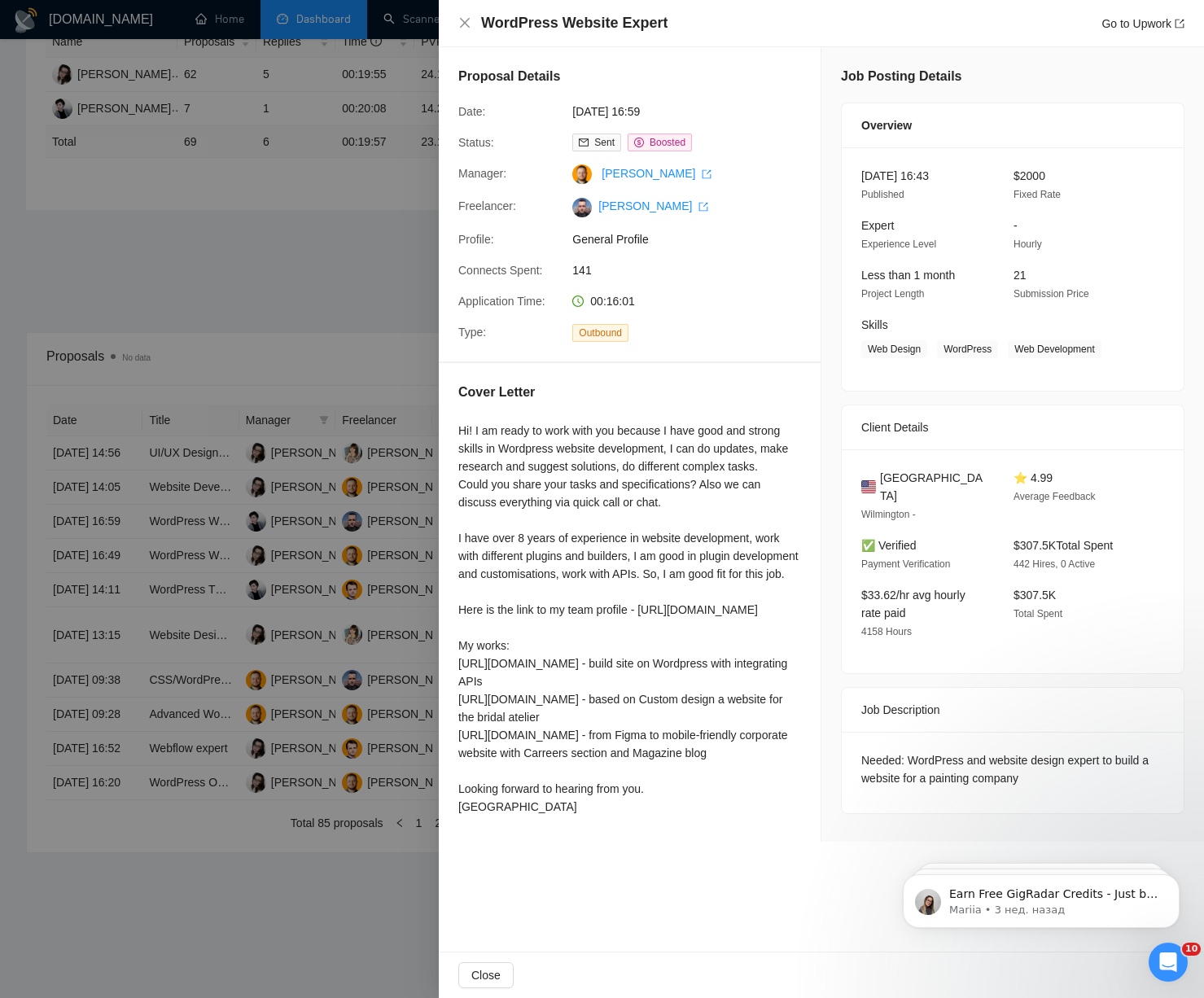
drag, startPoint x: 28, startPoint y: 578, endPoint x: 112, endPoint y: 570, distance: 84.4
click at [30, 577] on div at bounding box center [602, 499] width 1204 height 998
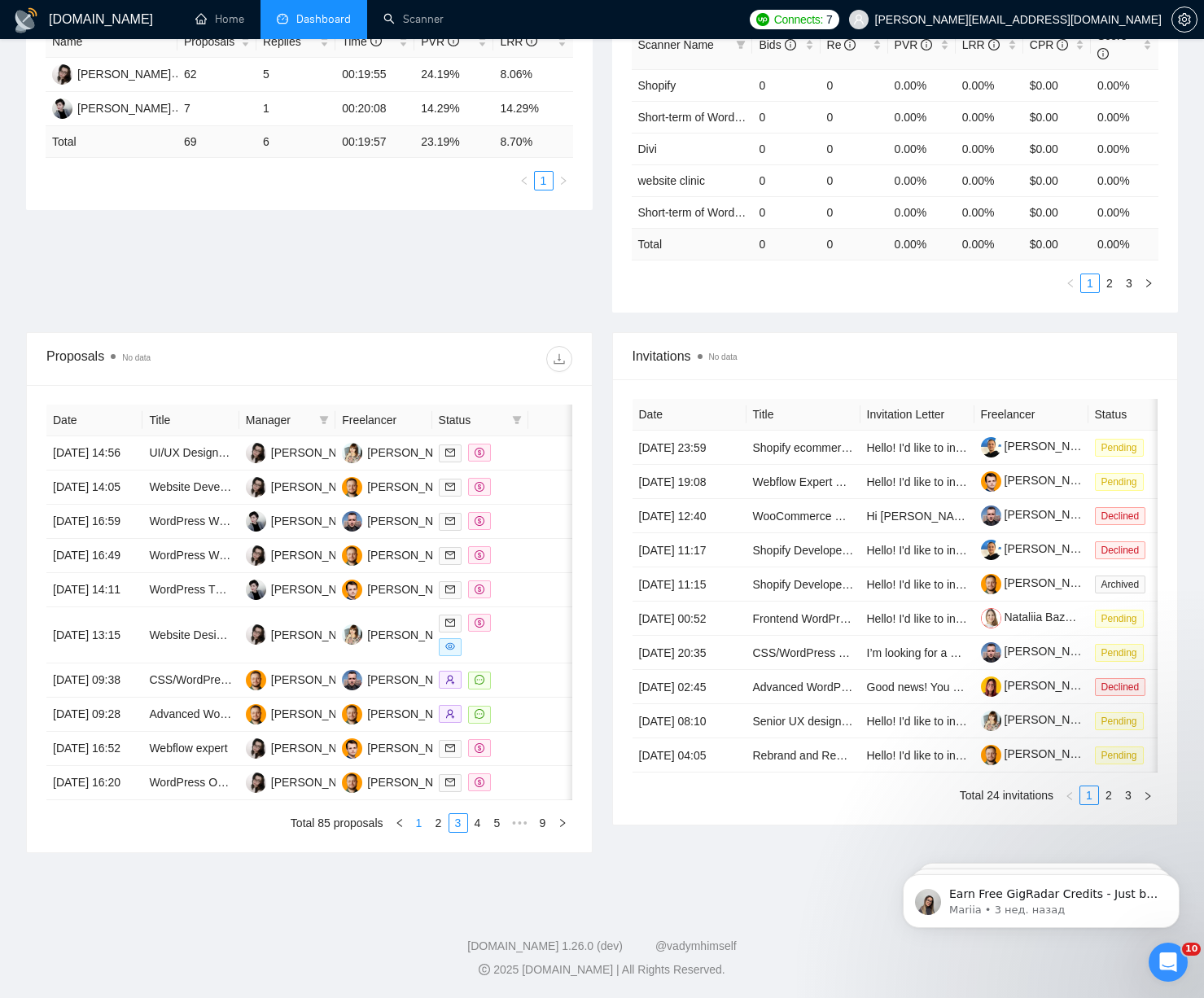
click at [416, 818] on link "1" at bounding box center [419, 823] width 18 height 18
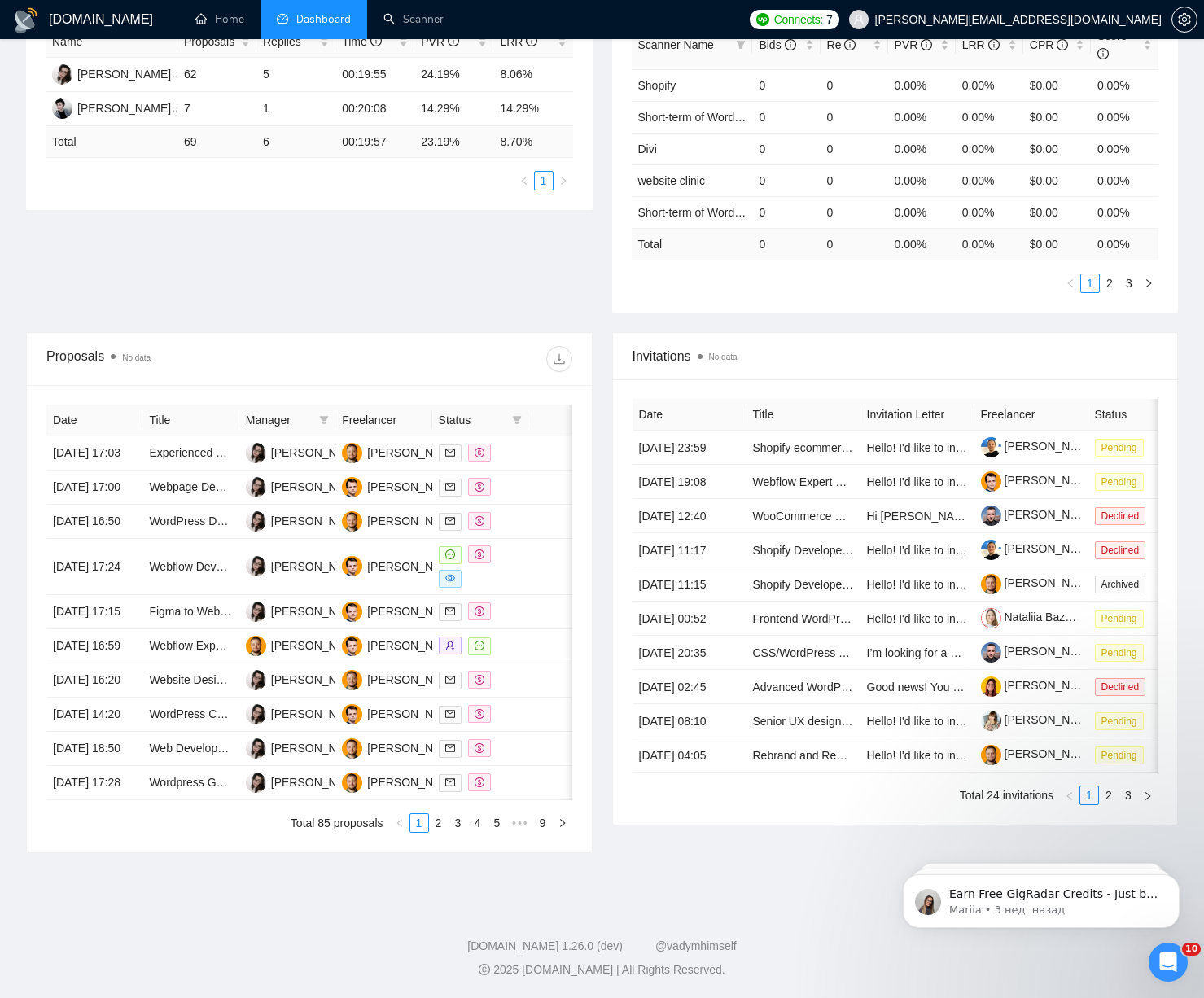
click at [519, 175] on div "Proposal Sending Stats No data By manager By Freelancer Name Proposals Replies …" at bounding box center [601, 143] width 1171 height 378
click at [430, 182] on div "Proposal Sending Stats No data By manager By Freelancer Name Proposals Replies …" at bounding box center [601, 143] width 1171 height 378
click at [604, 191] on div "Proposal Sending Stats No data By manager By Freelancer Name Proposals Replies …" at bounding box center [601, 143] width 1171 height 378
click at [18, 175] on div "Proposal Sending Stats No data By manager By Freelancer Name Proposals Replies …" at bounding box center [601, 143] width 1171 height 378
click at [10, 179] on div "[DOMAIN_NAME] Home Dashboard Scanner Connects: 7 [PERSON_NAME][EMAIL_ADDRESS][D…" at bounding box center [602, 332] width 1204 height 1330
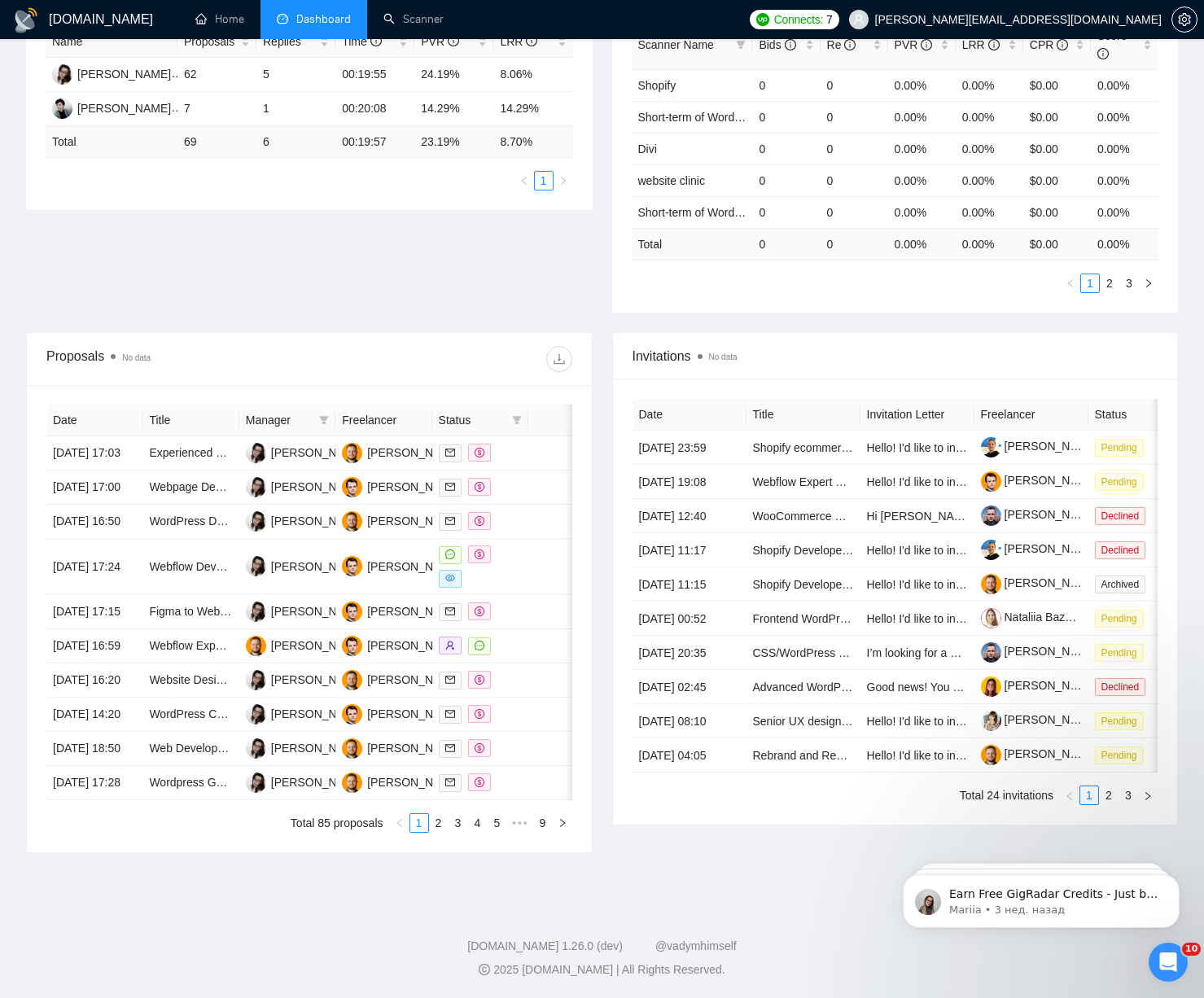
click at [602, 186] on div "Proposal Sending Stats No data By manager By Freelancer Name Proposals Replies …" at bounding box center [601, 143] width 1171 height 378
click at [456, 158] on div "Proposal Sending Stats No data By manager By Freelancer Name Proposals Replies …" at bounding box center [601, 143] width 1171 height 378
click at [606, 183] on div "Proposal Sending Stats No data By manager By Freelancer Name Proposals Replies …" at bounding box center [601, 143] width 1171 height 378
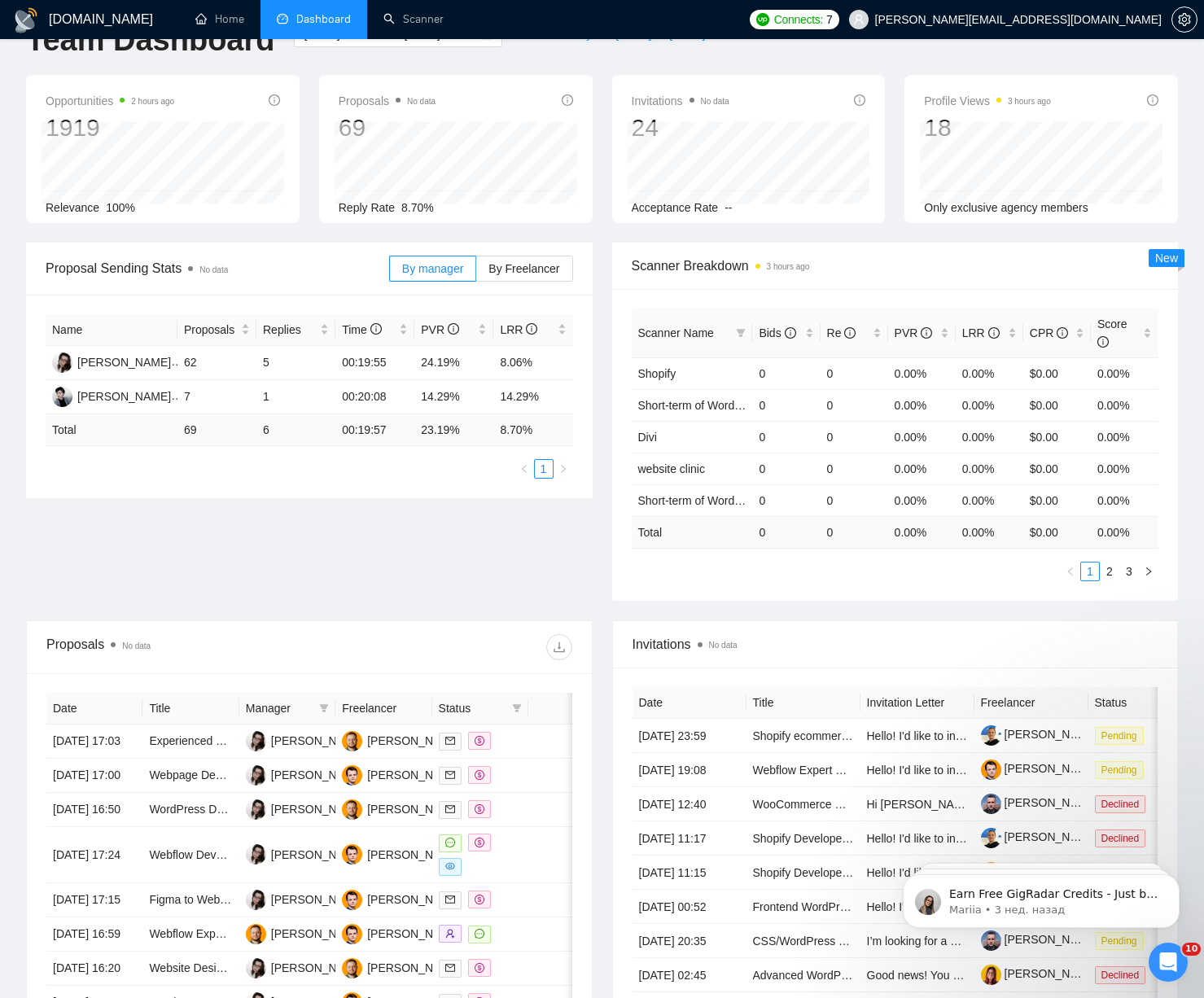
scroll to position [0, 0]
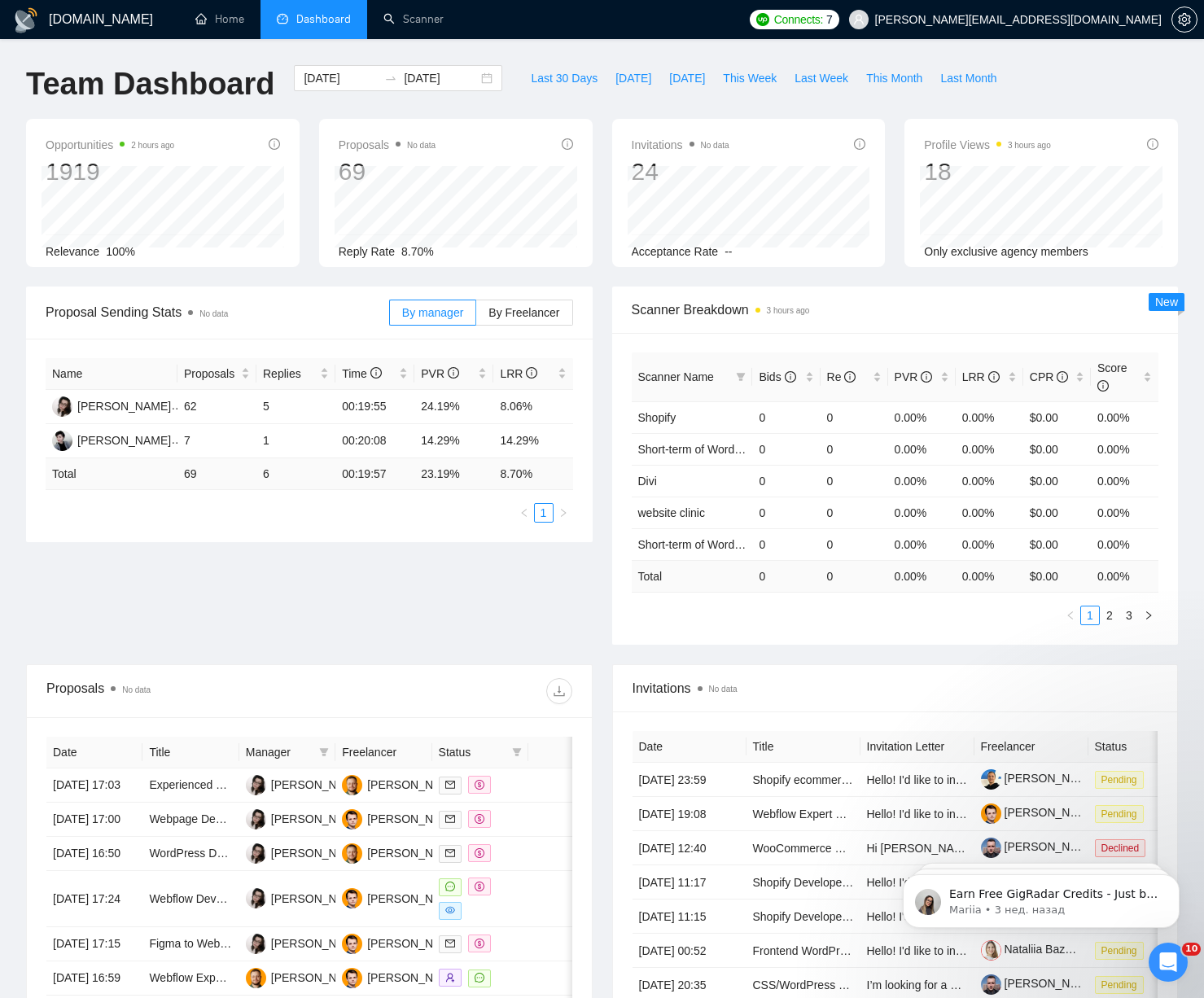
click at [600, 114] on div "Last 30 Days [DATE] [DATE] This Week Last Week This Month Last Month" at bounding box center [763, 92] width 503 height 54
click at [309, 274] on div "Opportunities 2 hours ago 1919 Relevance 100% Proposals No data 69 [DATE] Sent …" at bounding box center [601, 203] width 1171 height 168
